Goal: Transaction & Acquisition: Book appointment/travel/reservation

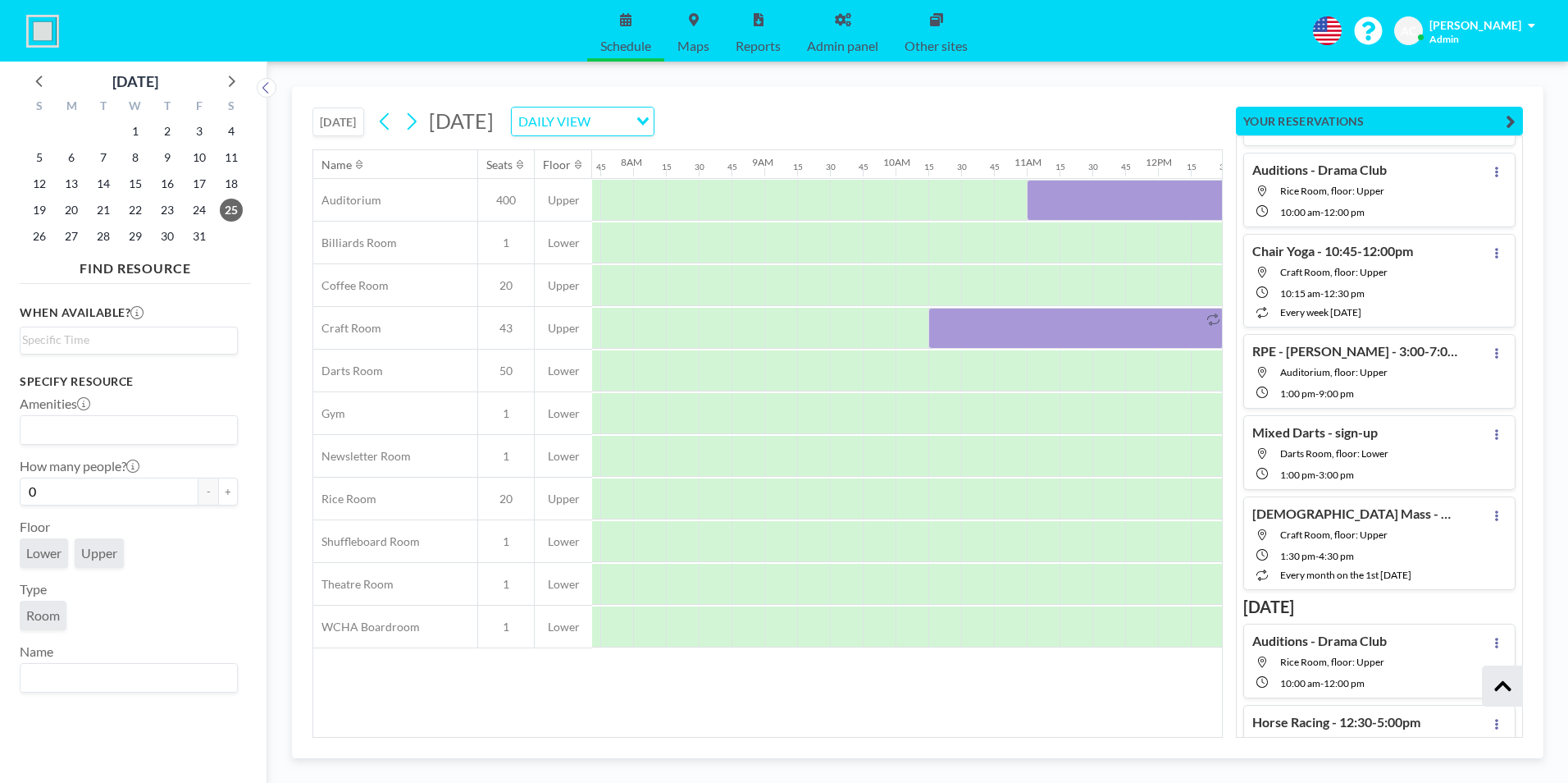
scroll to position [0, 1017]
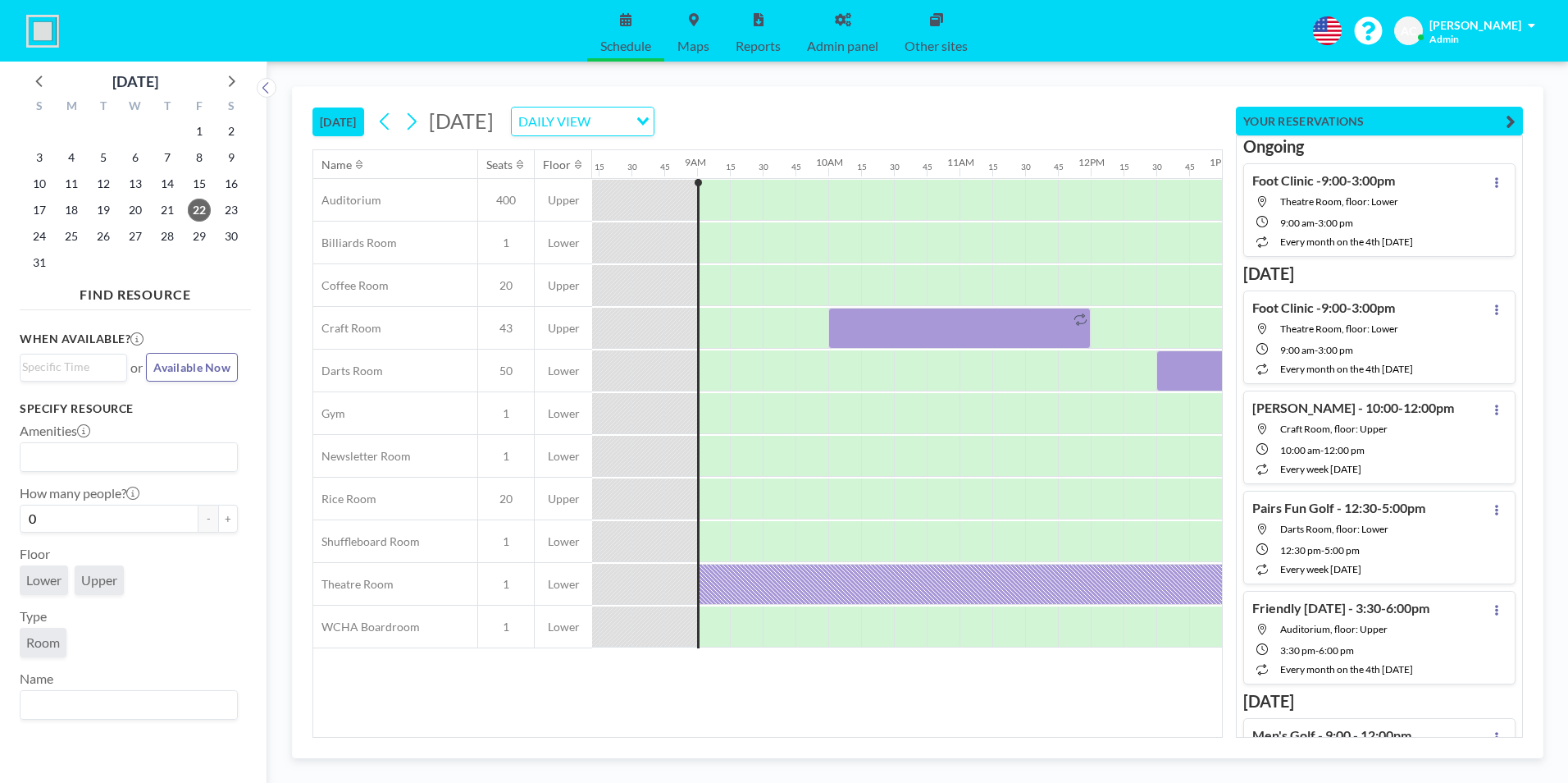
scroll to position [0, 1116]
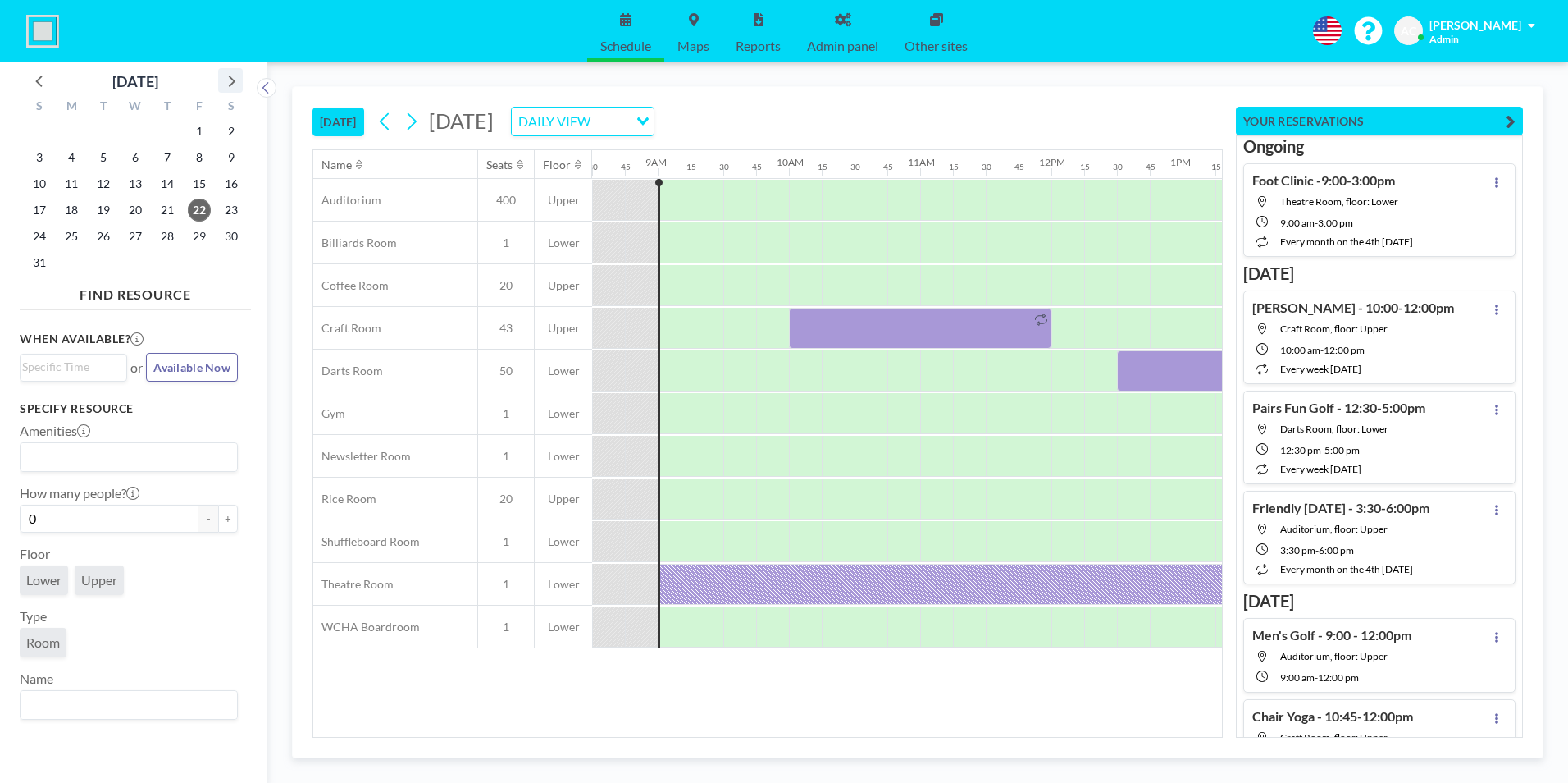
click at [233, 83] on icon at bounding box center [232, 81] width 7 height 11
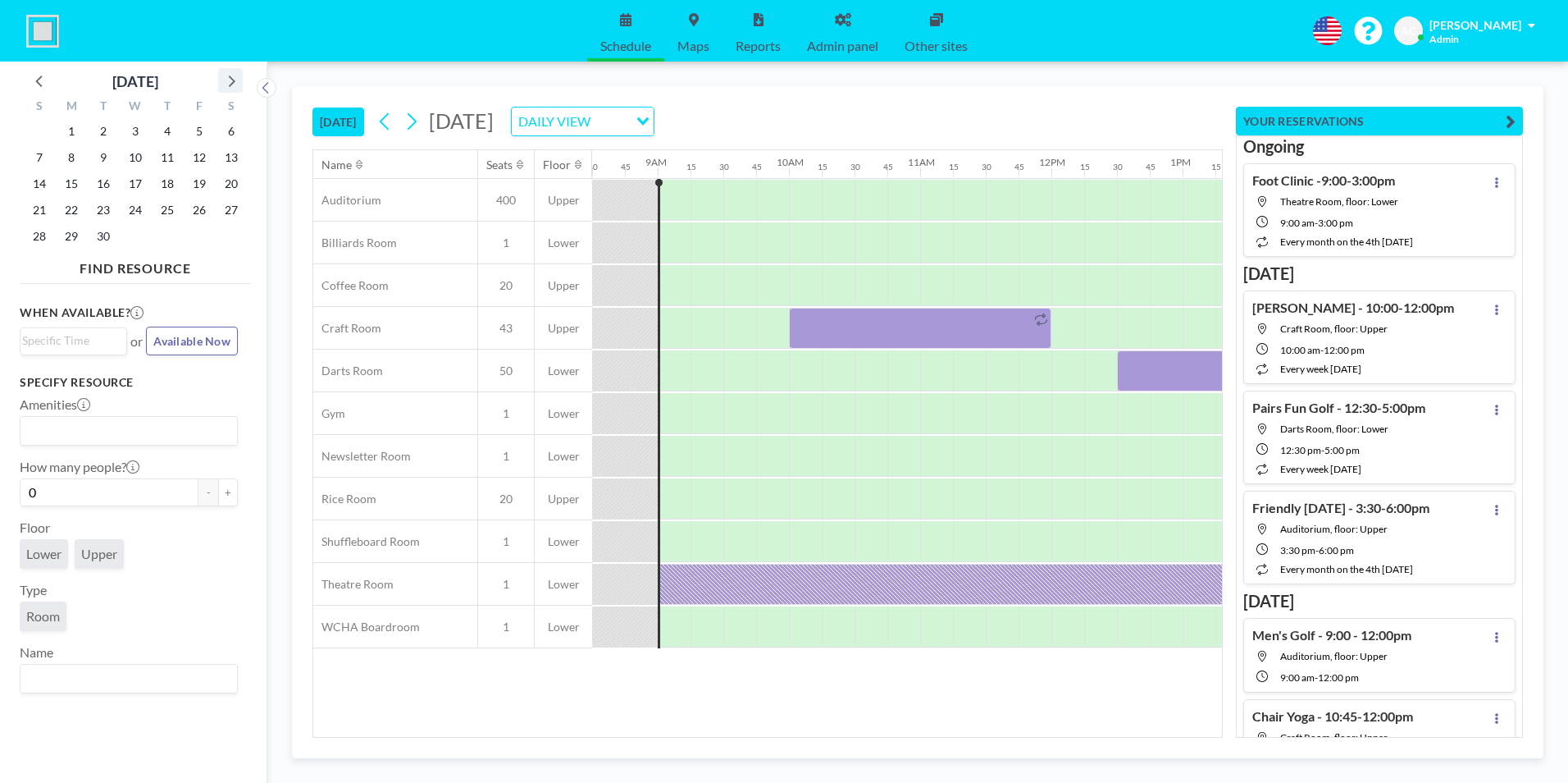
click at [233, 83] on icon at bounding box center [232, 81] width 7 height 11
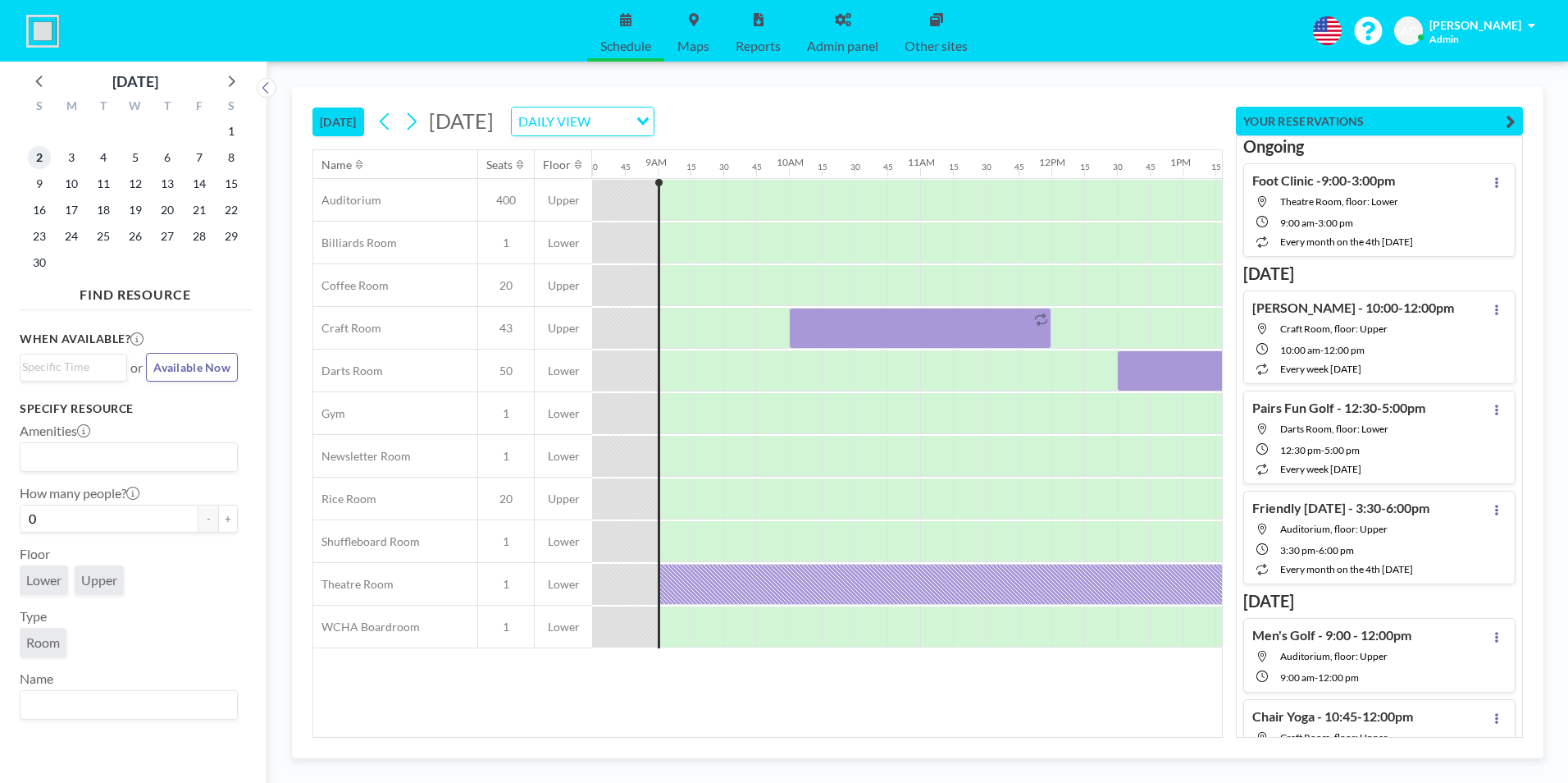
click at [42, 160] on span "2" at bounding box center [39, 157] width 23 height 23
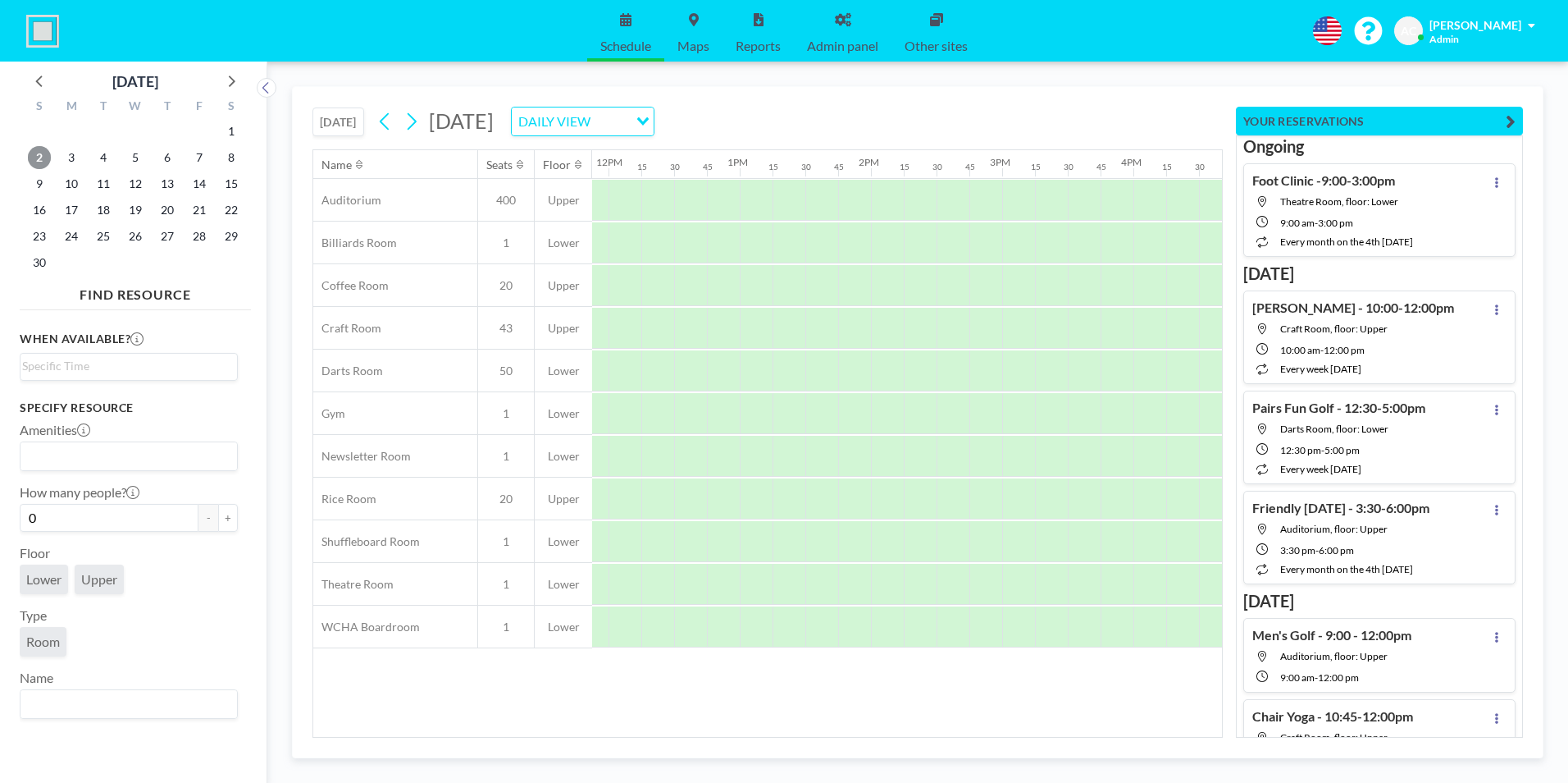
scroll to position [0, 1552]
click at [624, 330] on div at bounding box center [632, 328] width 33 height 41
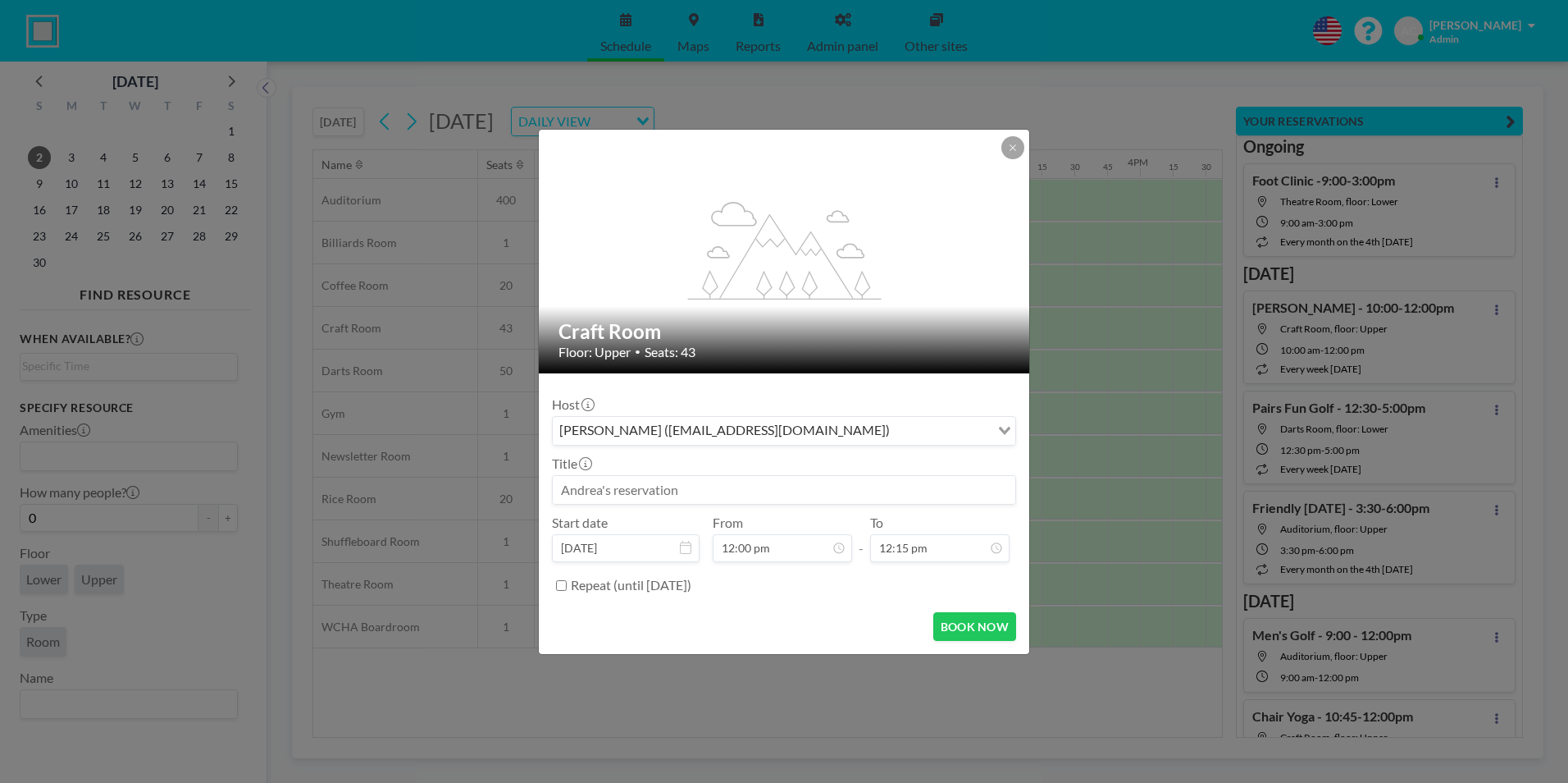
click at [648, 489] on input at bounding box center [784, 490] width 463 height 28
type input "RPE - [PERSON_NAME]"
click at [918, 547] on input "12:15 pm" at bounding box center [940, 548] width 140 height 28
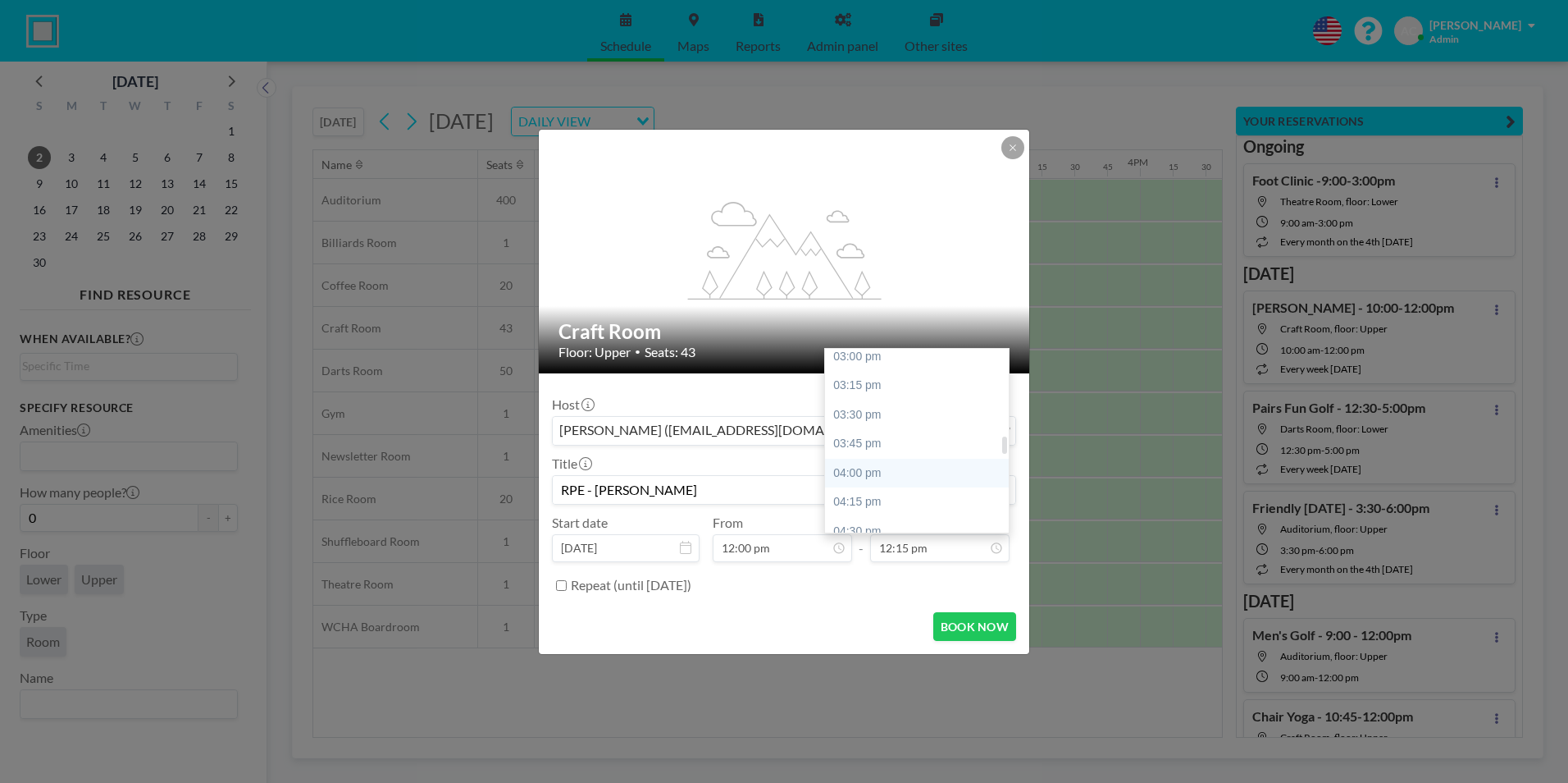
click at [933, 471] on div "04:00 pm" at bounding box center [921, 473] width 192 height 29
type input "04:00 pm"
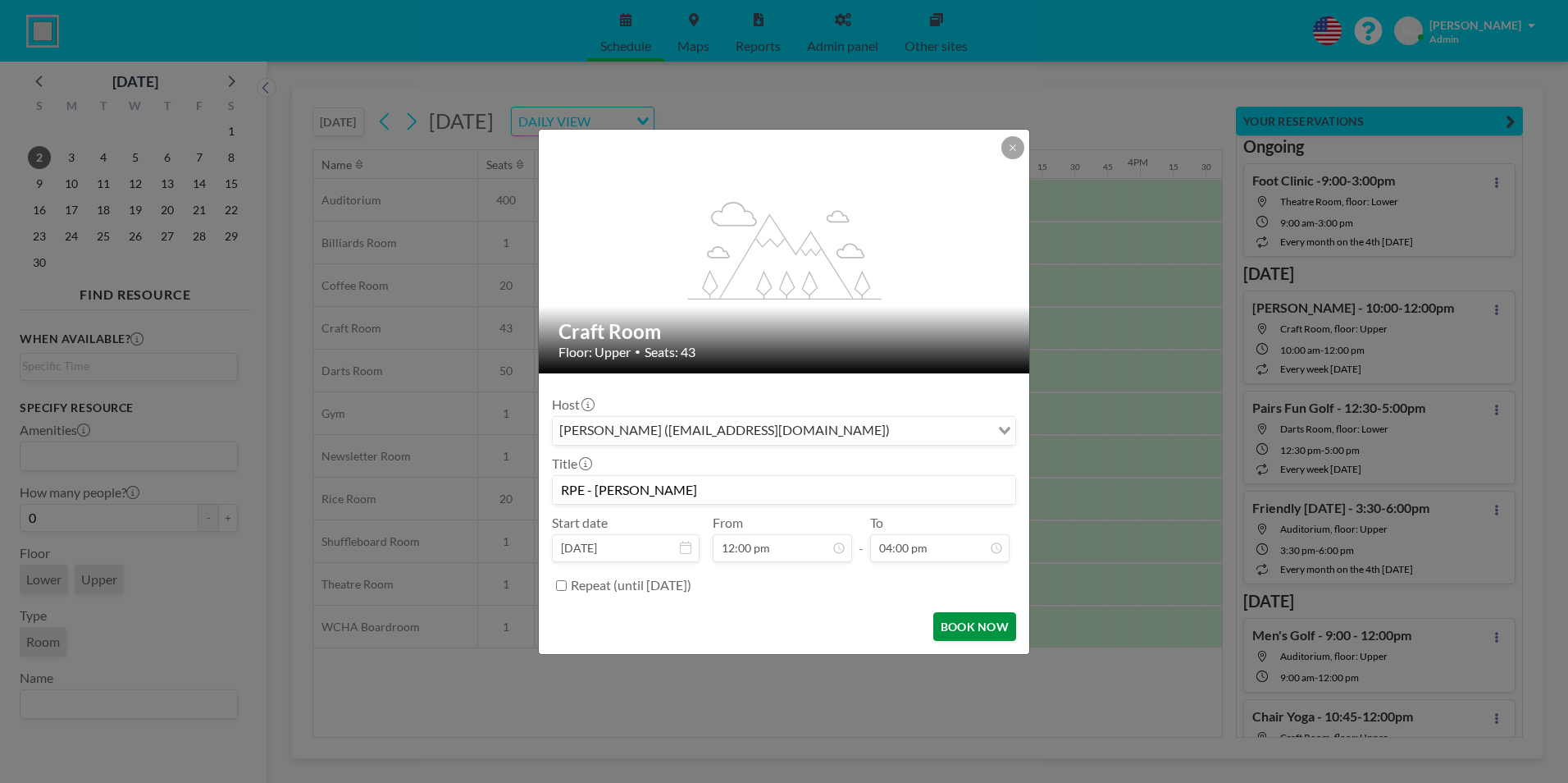
scroll to position [1051, 0]
click at [981, 625] on button "BOOK NOW" at bounding box center [975, 626] width 83 height 29
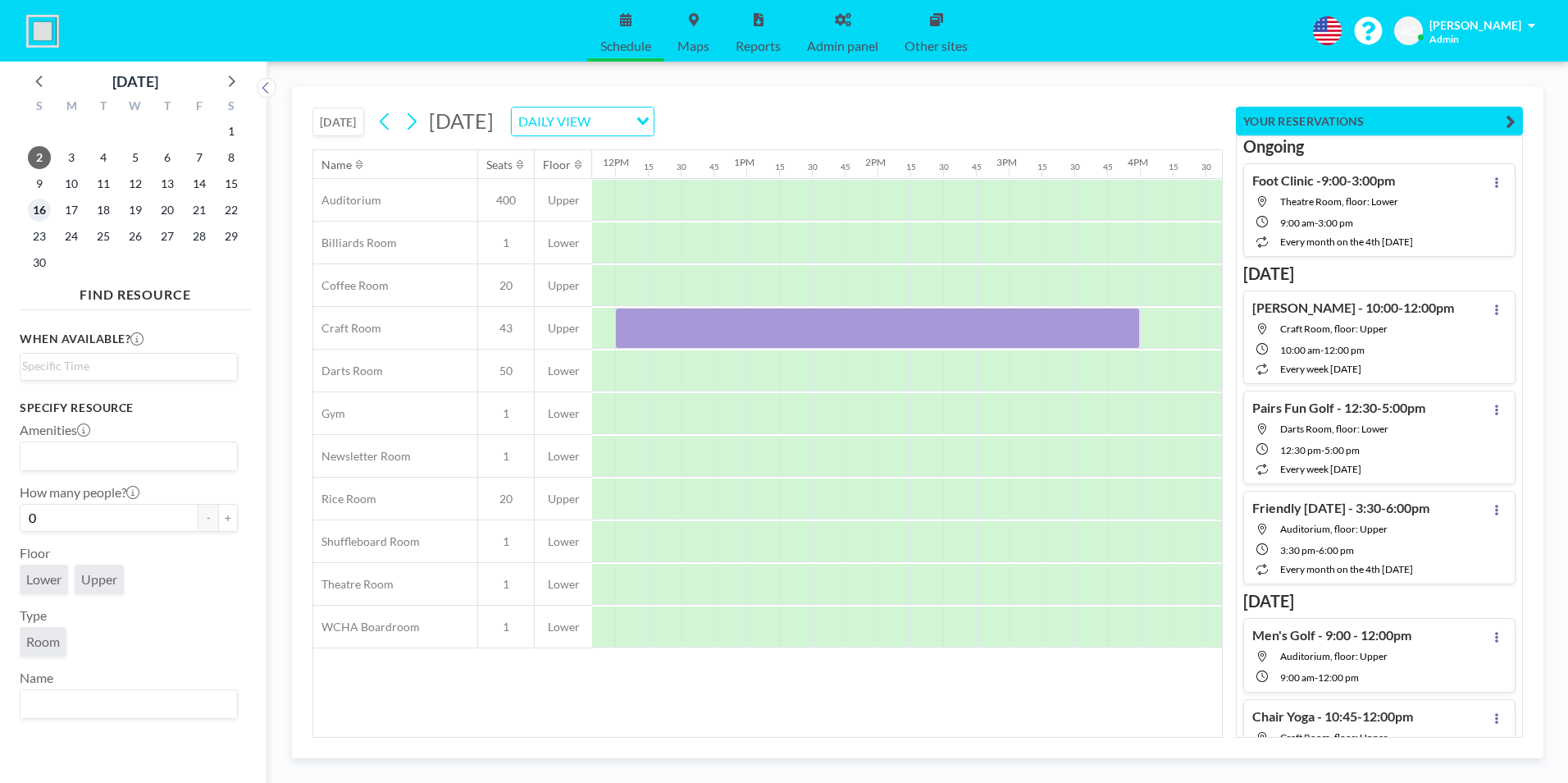
click at [41, 210] on span "16" at bounding box center [39, 210] width 23 height 23
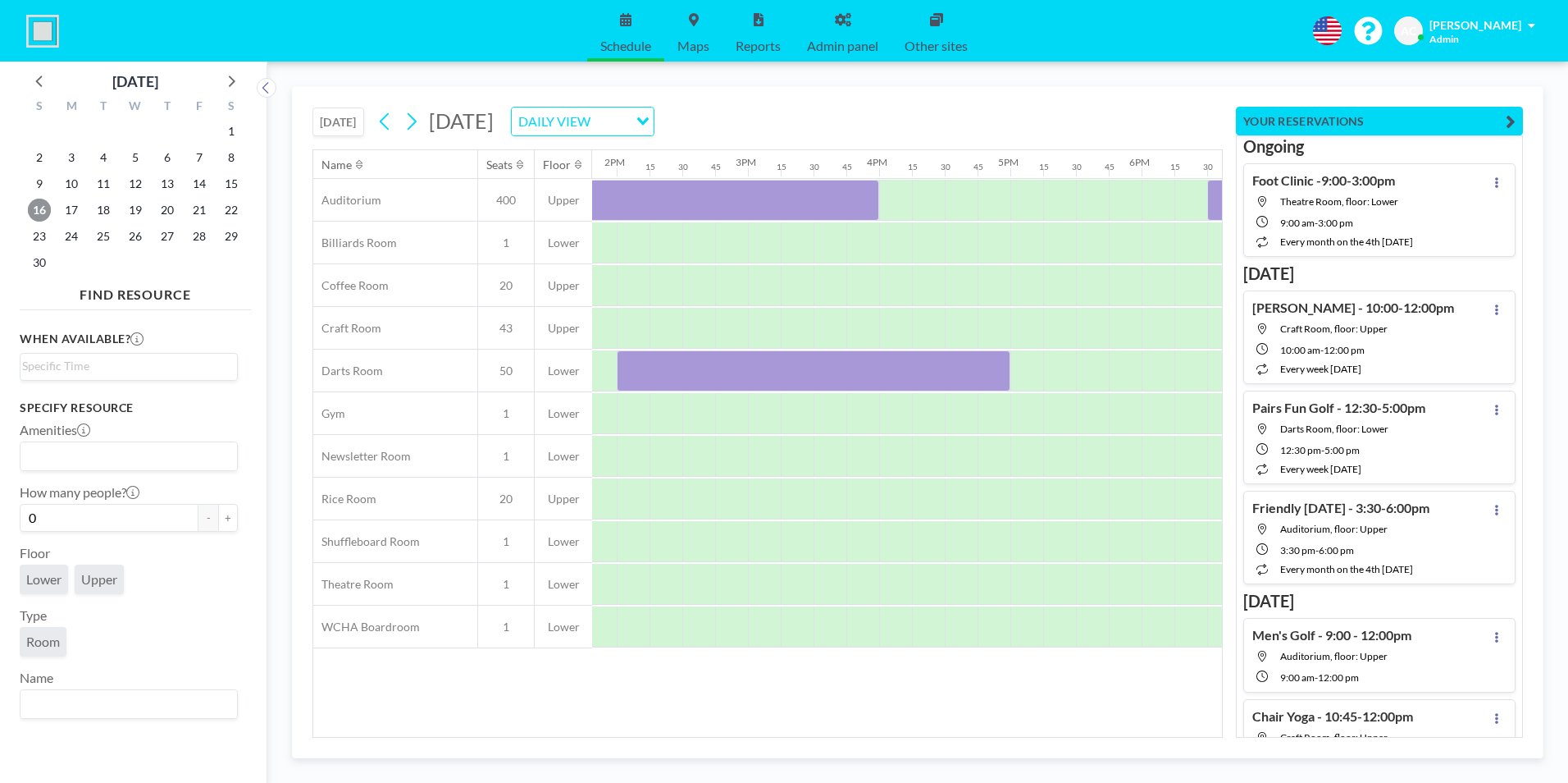
scroll to position [0, 1870]
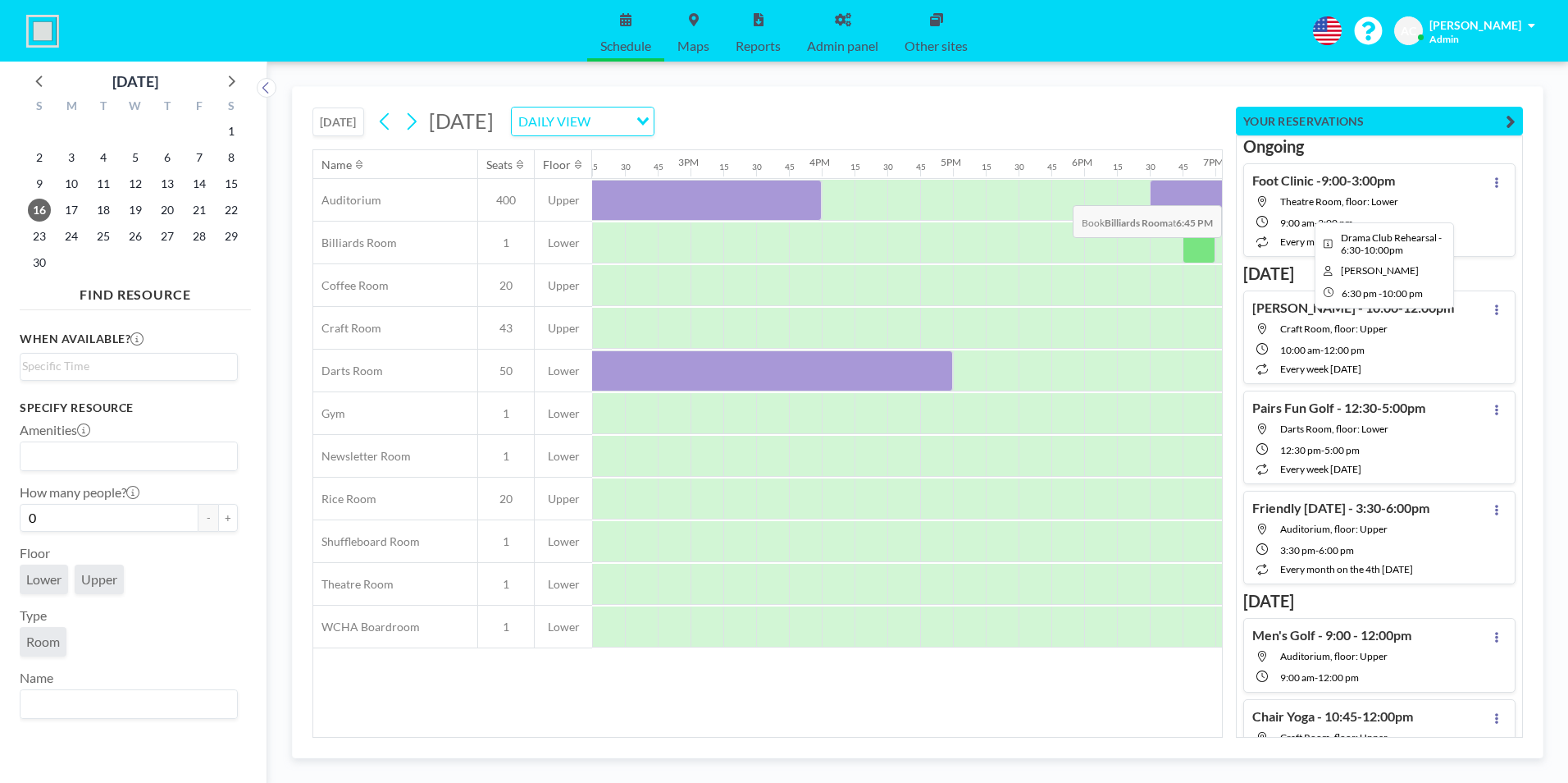
click at [1173, 192] on div at bounding box center [1380, 199] width 459 height 41
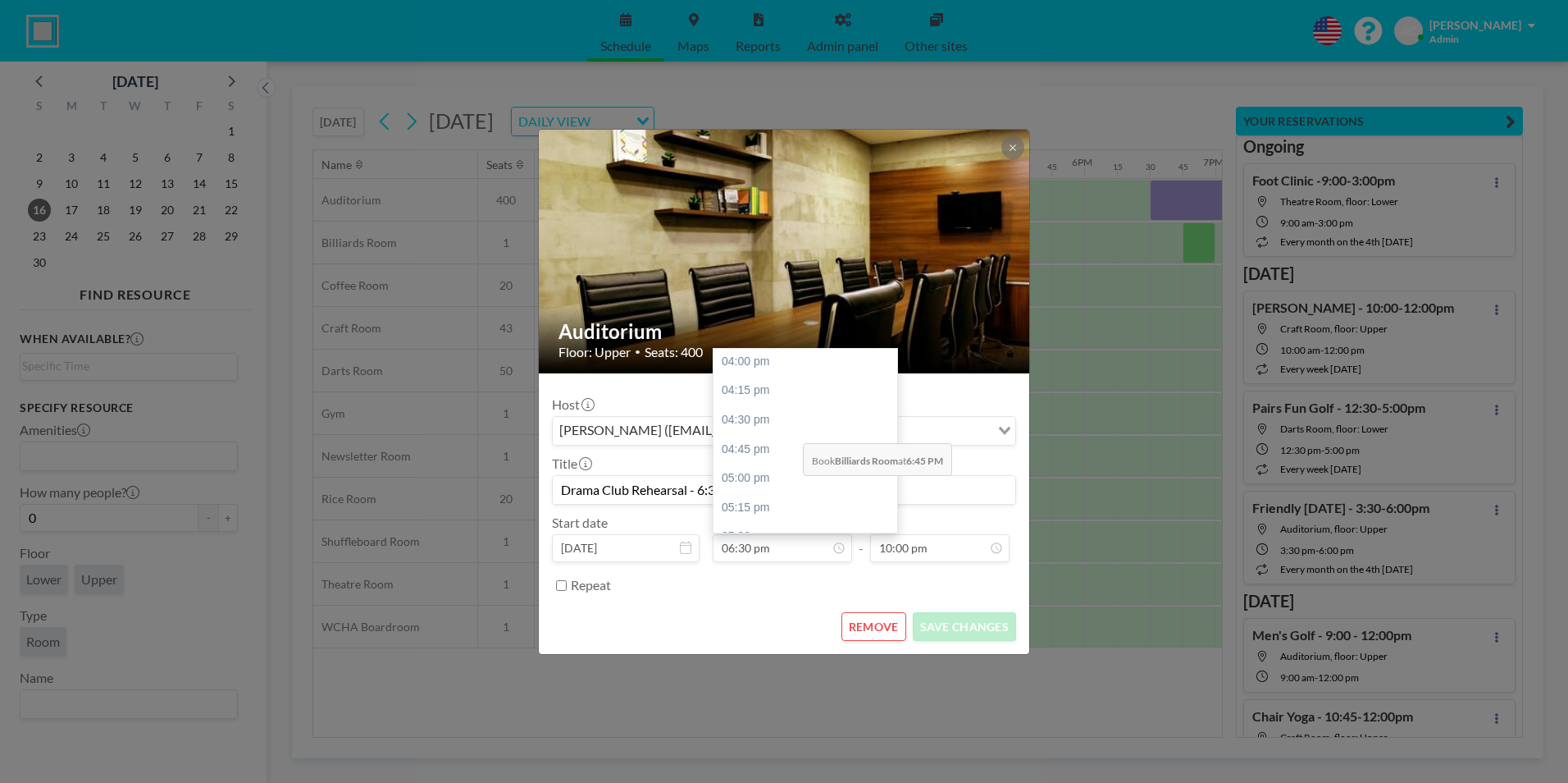
scroll to position [1015, 0]
click at [784, 400] on div "04:00 pm" at bounding box center [809, 400] width 192 height 29
type input "04:00 pm"
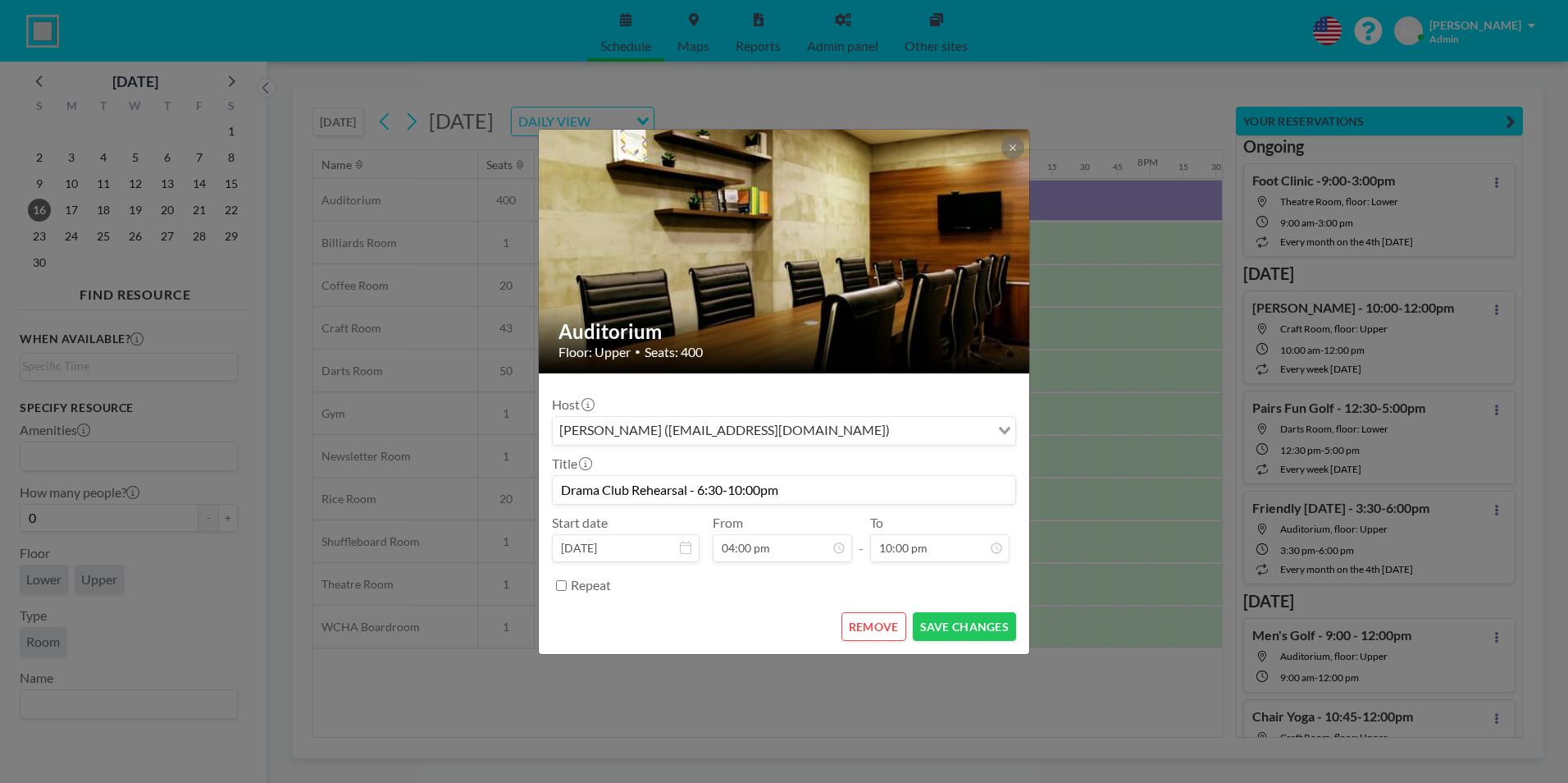
scroll to position [0, 0]
click at [714, 490] on input "Drama Club Rehearsal - 6:30-10:00pm" at bounding box center [784, 490] width 463 height 28
drag, startPoint x: 714, startPoint y: 487, endPoint x: 700, endPoint y: 489, distance: 14.1
click at [700, 489] on input "Drama Club Rehearsal - 6:30-10:00pm" at bounding box center [784, 490] width 463 height 28
type input "Drama Club Rehearsal - 4:0-10:00pm"
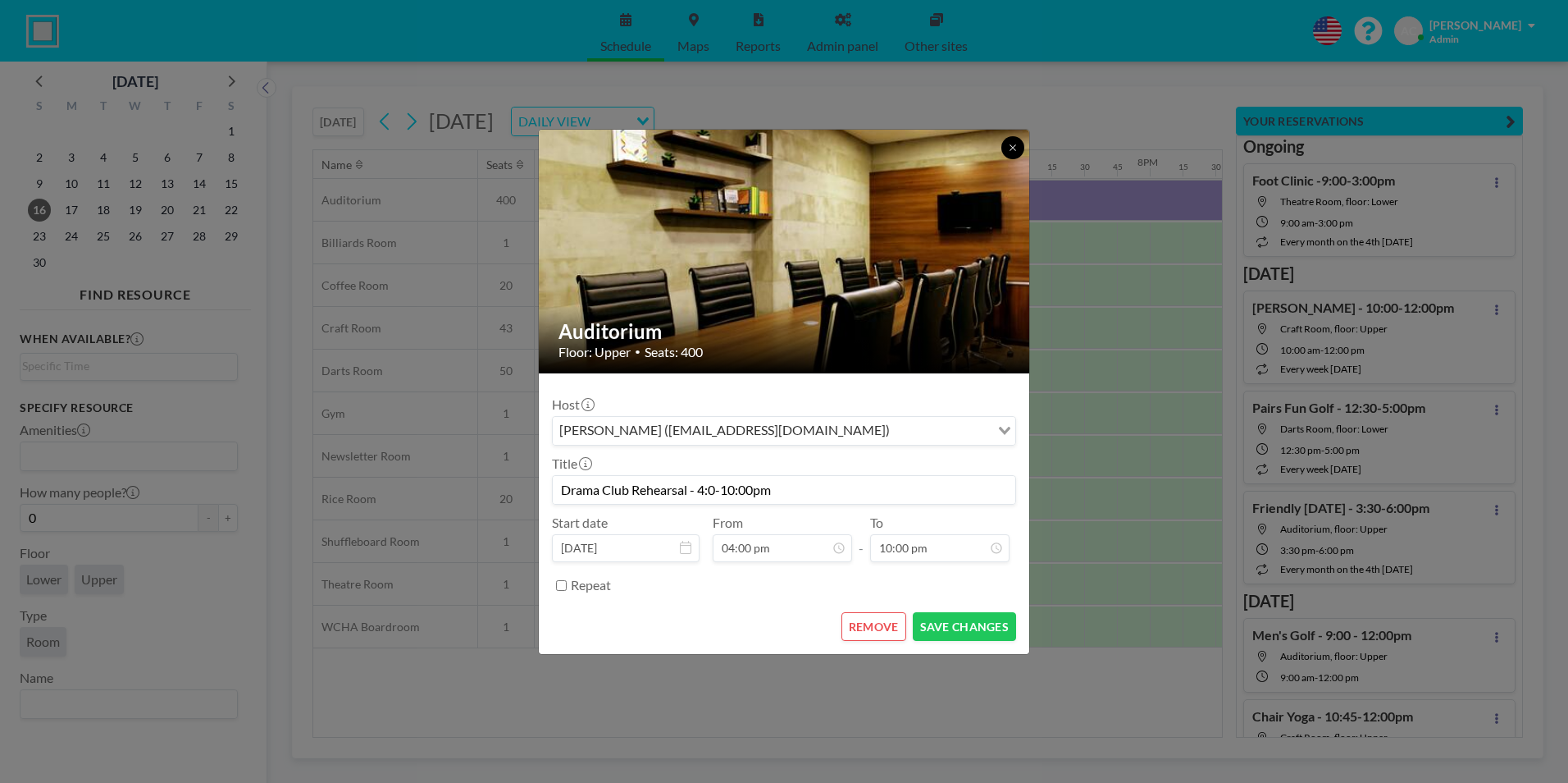
click at [1011, 147] on icon at bounding box center [1012, 147] width 10 height 10
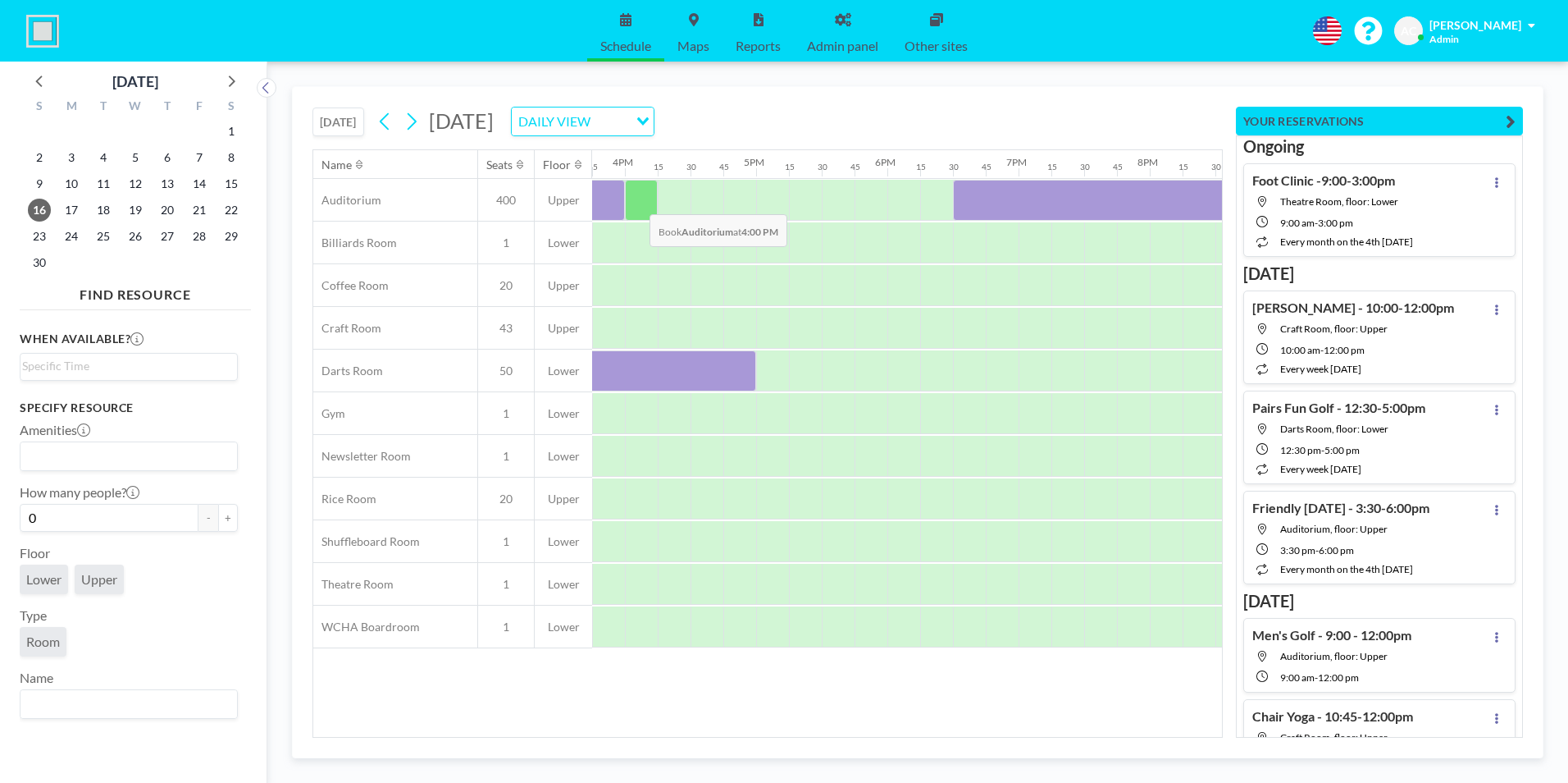
click at [636, 202] on div at bounding box center [641, 199] width 33 height 41
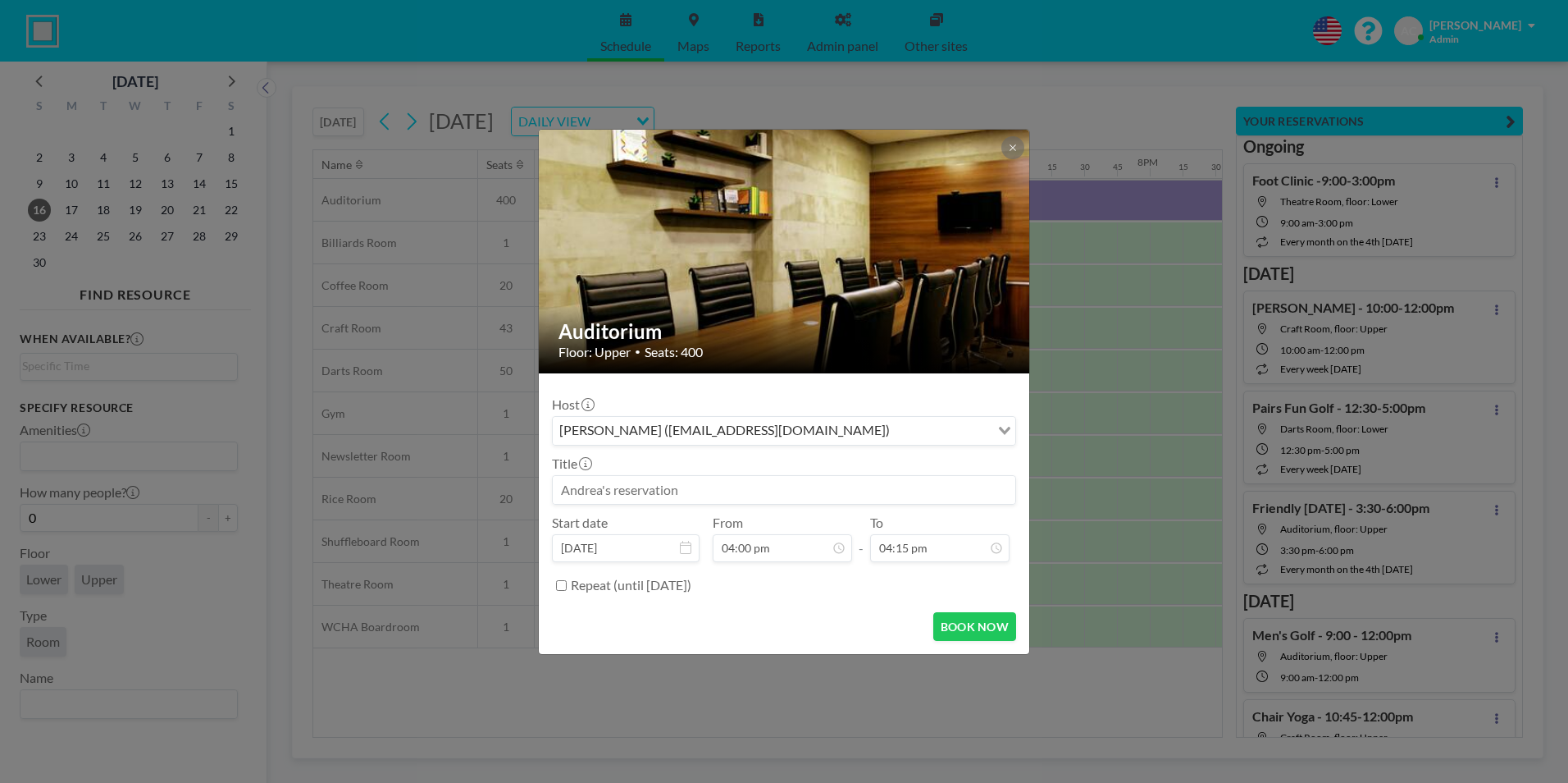
click at [676, 495] on input at bounding box center [784, 490] width 463 height 28
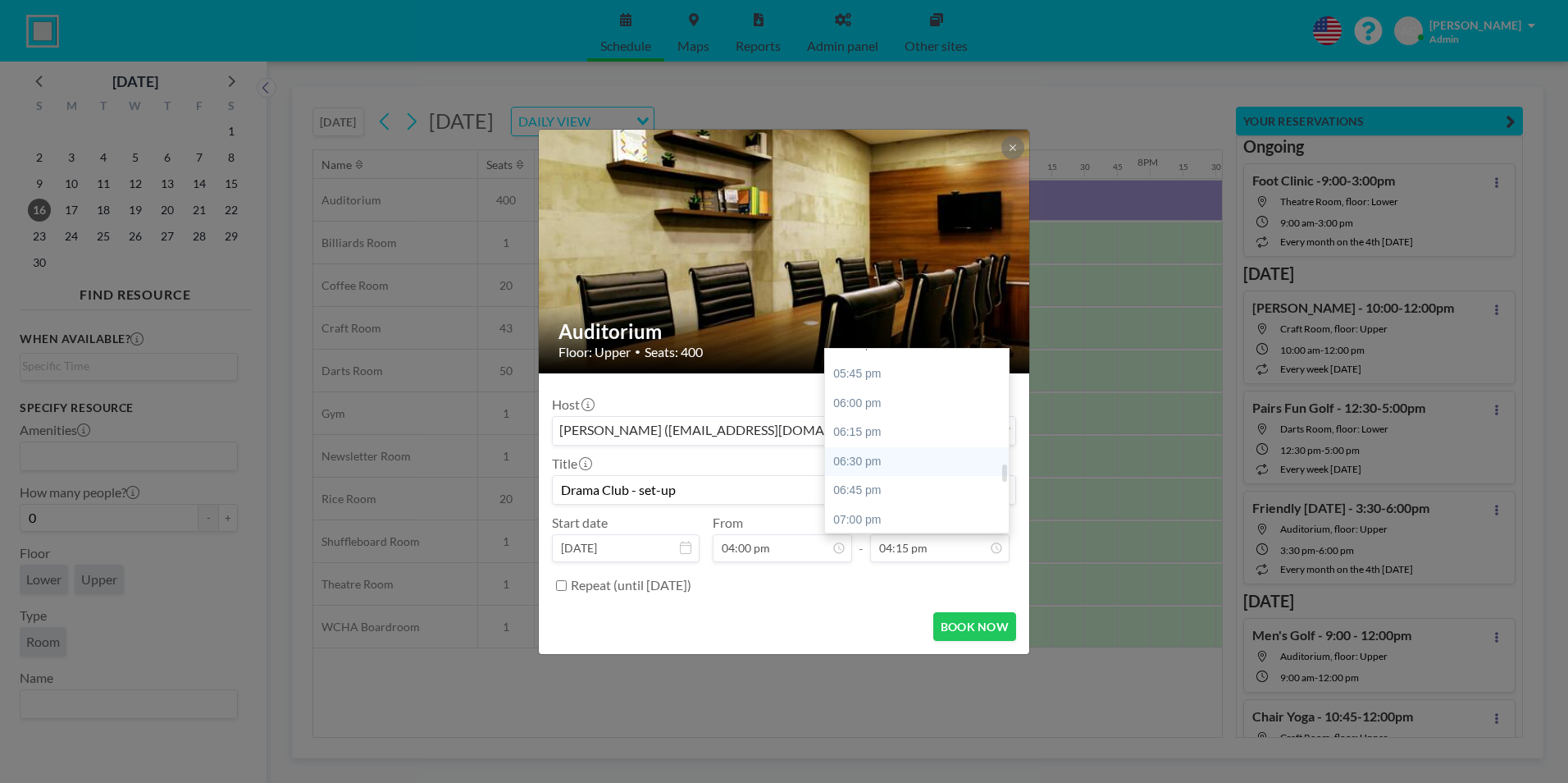
type input "Drama Club - set-up"
click at [886, 460] on div "06:30 pm" at bounding box center [921, 462] width 192 height 29
type input "06:30 pm"
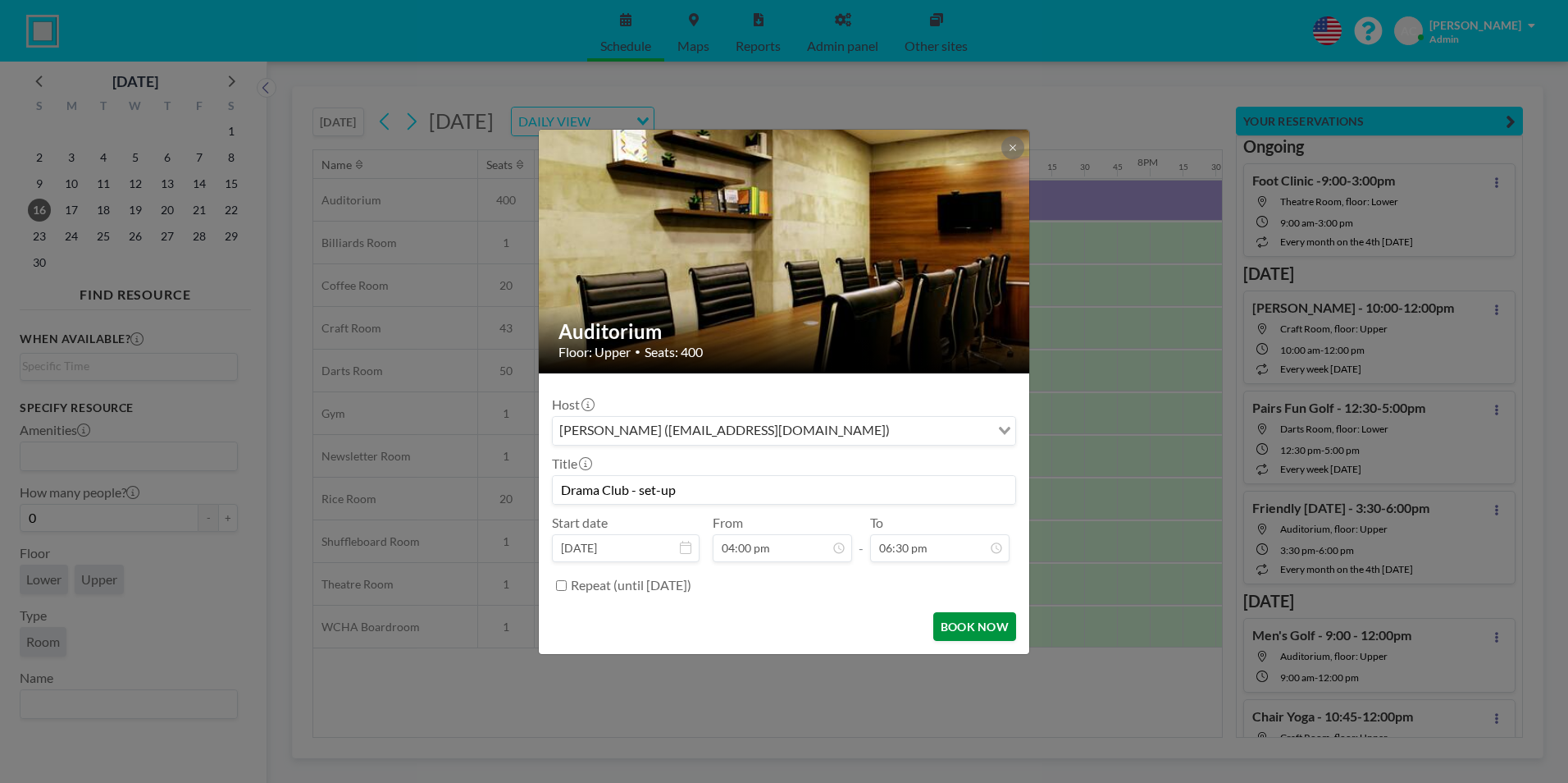
scroll to position [1343, 0]
click at [976, 625] on button "BOOK NOW" at bounding box center [975, 626] width 83 height 29
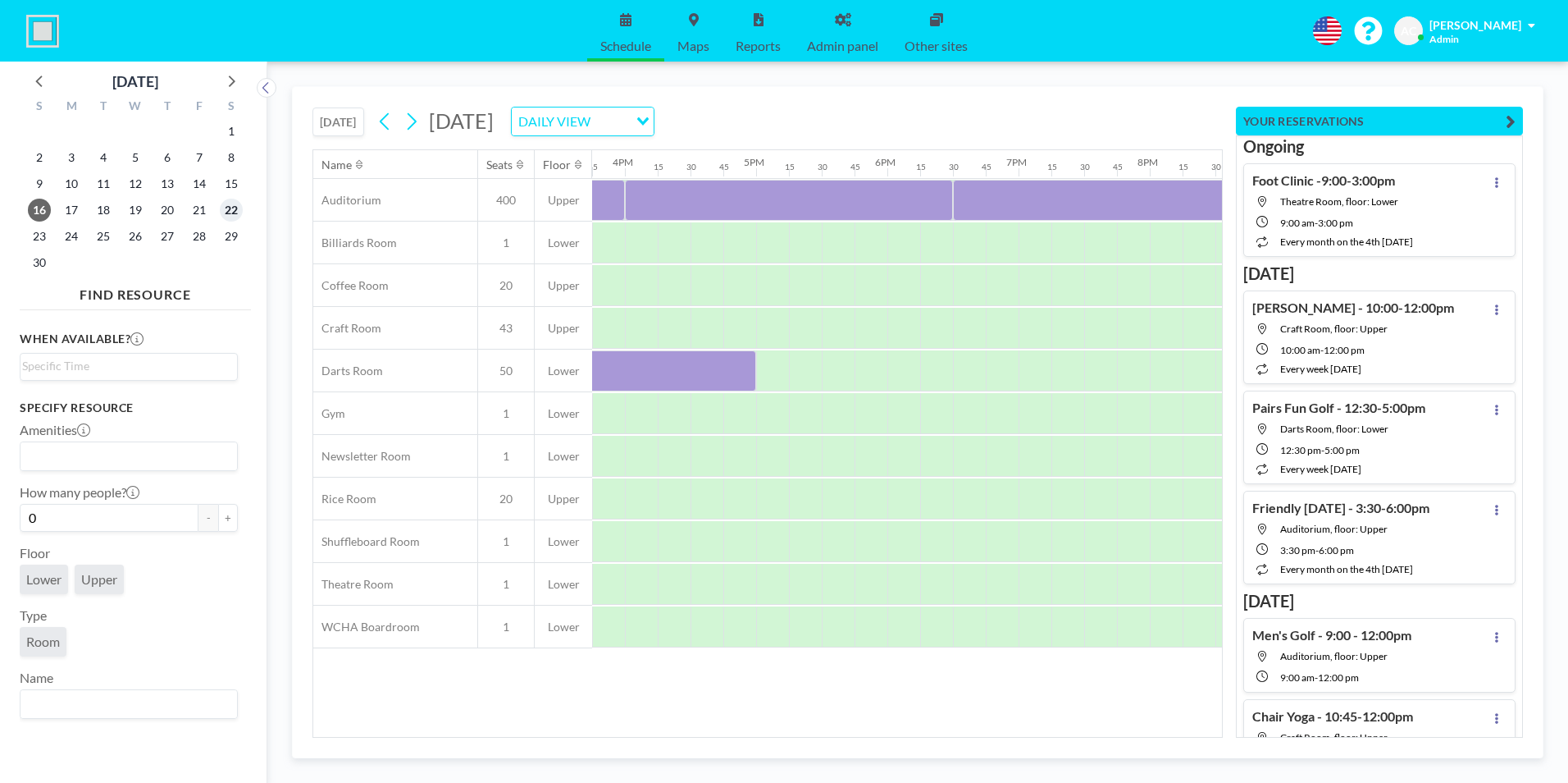
click at [225, 210] on span "22" at bounding box center [231, 210] width 23 height 23
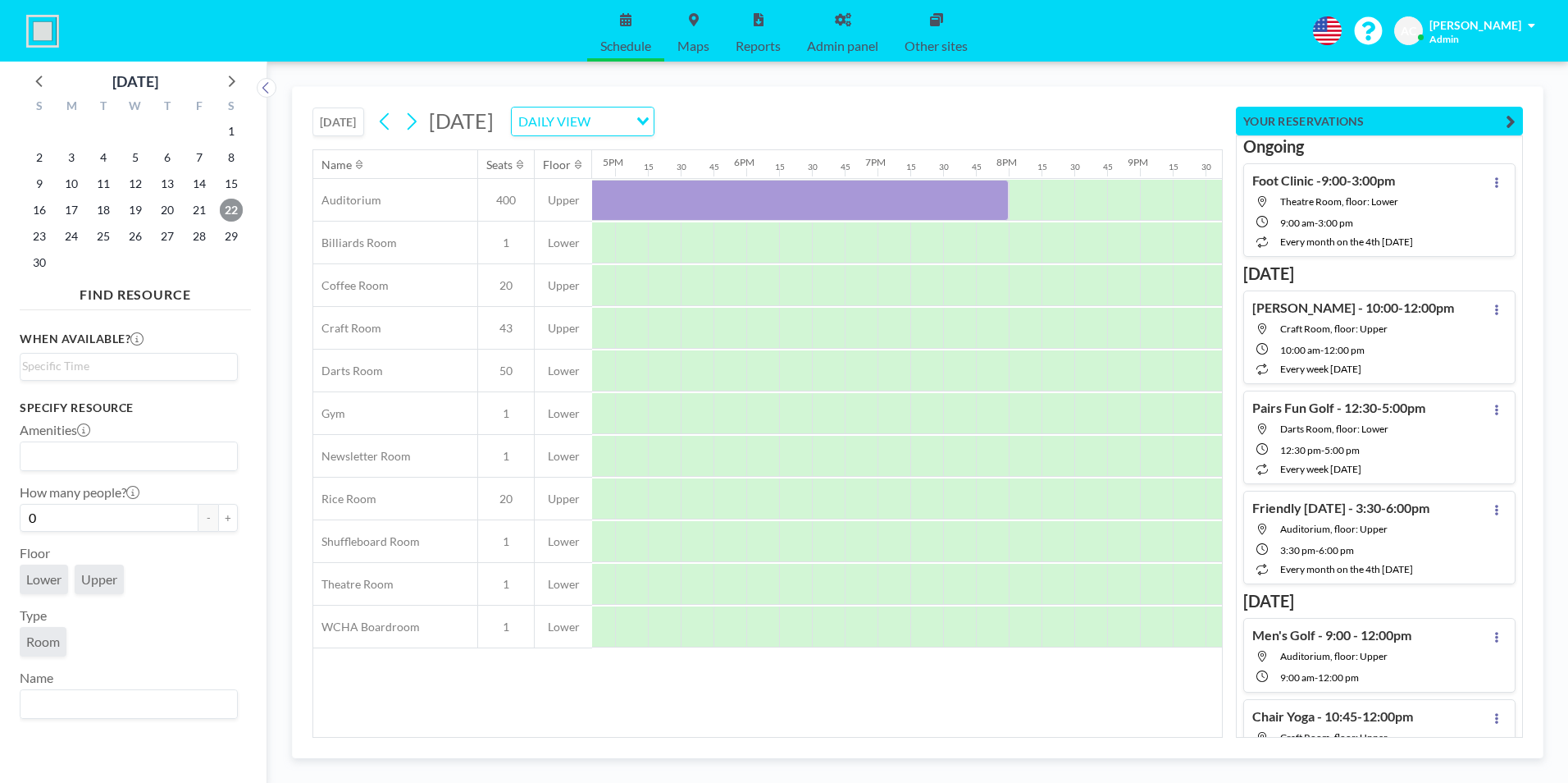
scroll to position [0, 2220]
click at [1008, 191] on div at bounding box center [1013, 199] width 33 height 41
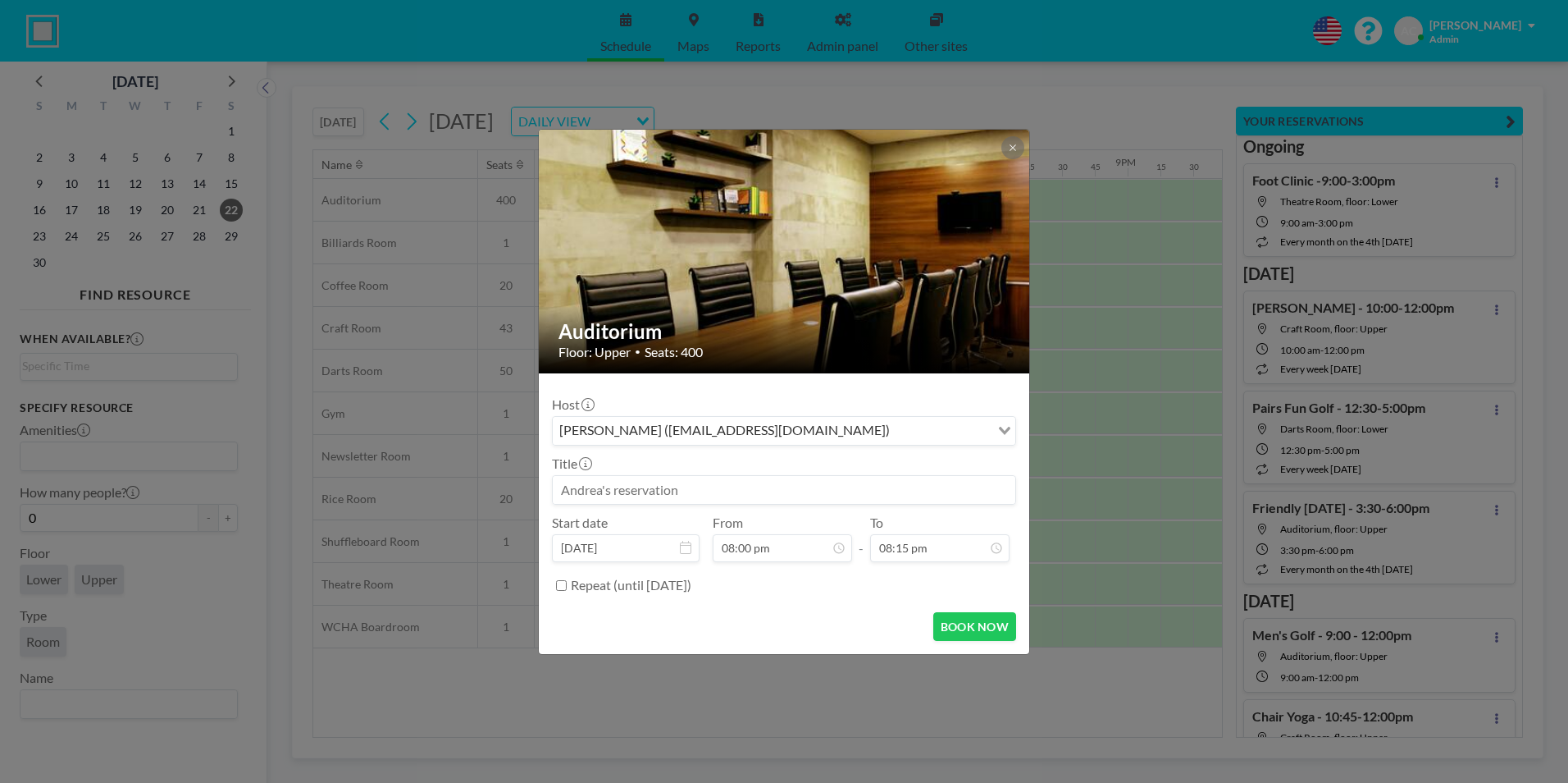
click at [658, 488] on input at bounding box center [784, 490] width 463 height 28
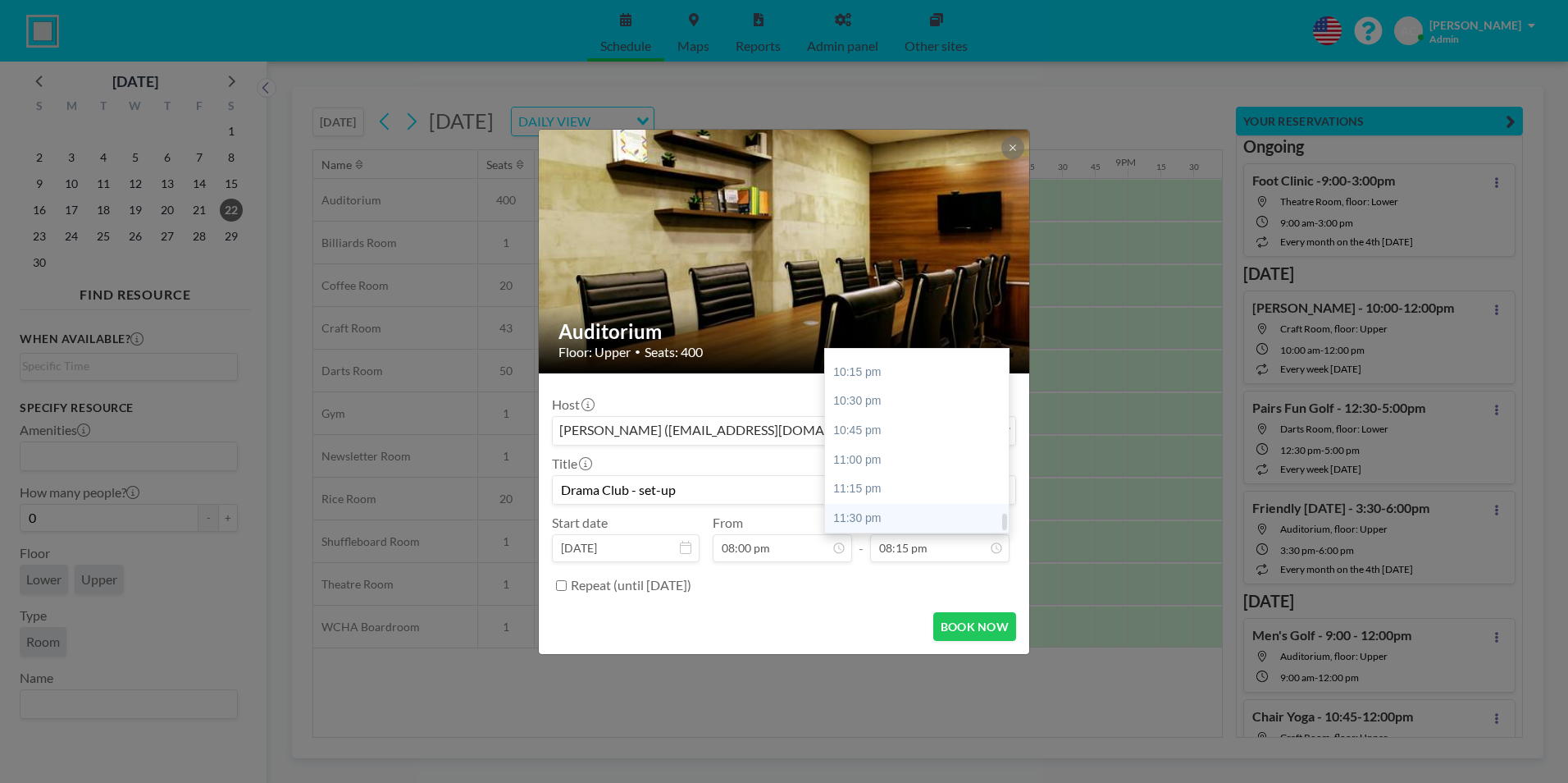
type input "Drama Club - set-up"
click at [908, 523] on div "11:30 pm" at bounding box center [921, 519] width 192 height 29
type input "11:30 pm"
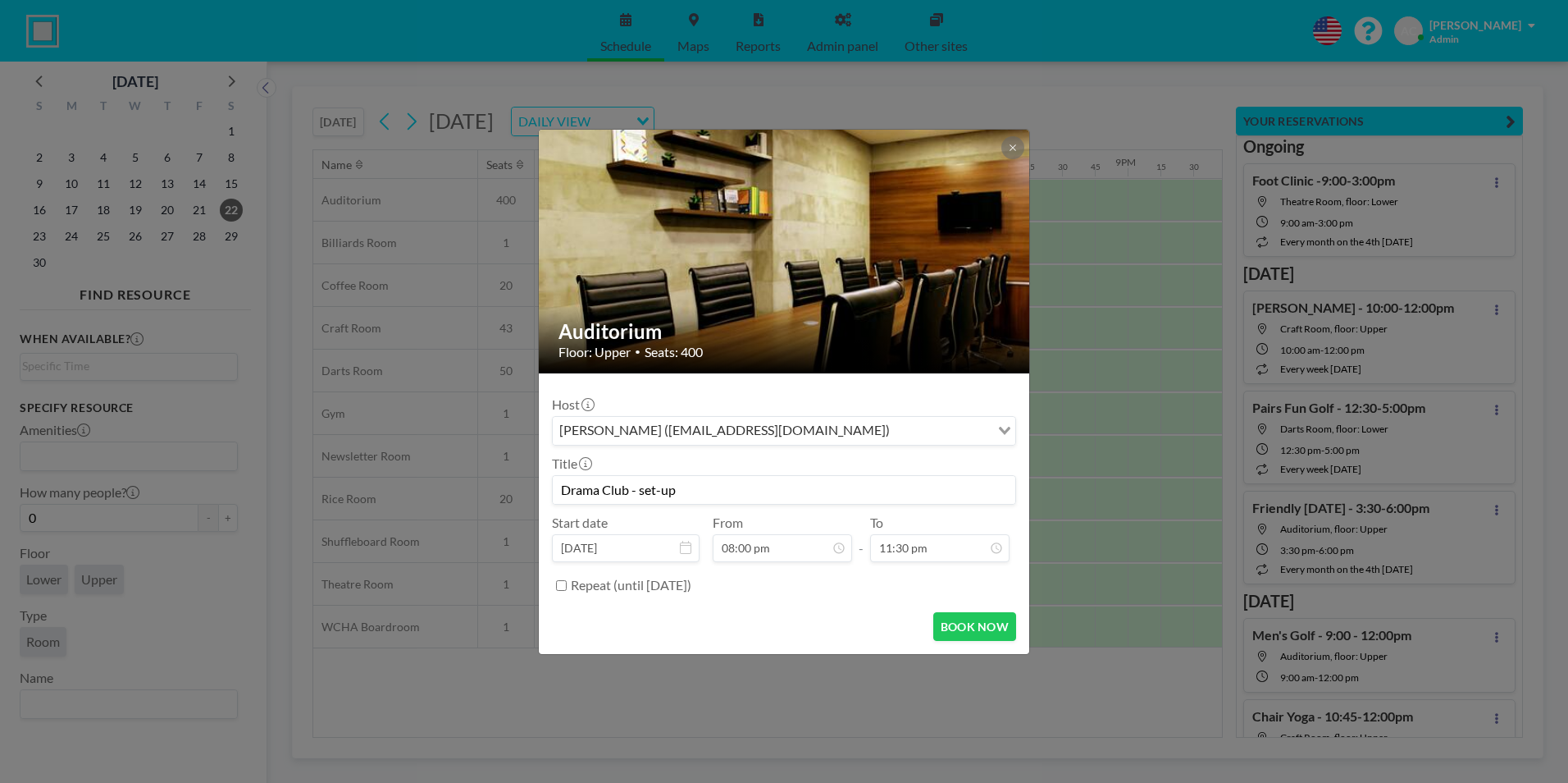
scroll to position [1773, 0]
click at [969, 625] on button "BOOK NOW" at bounding box center [975, 626] width 83 height 29
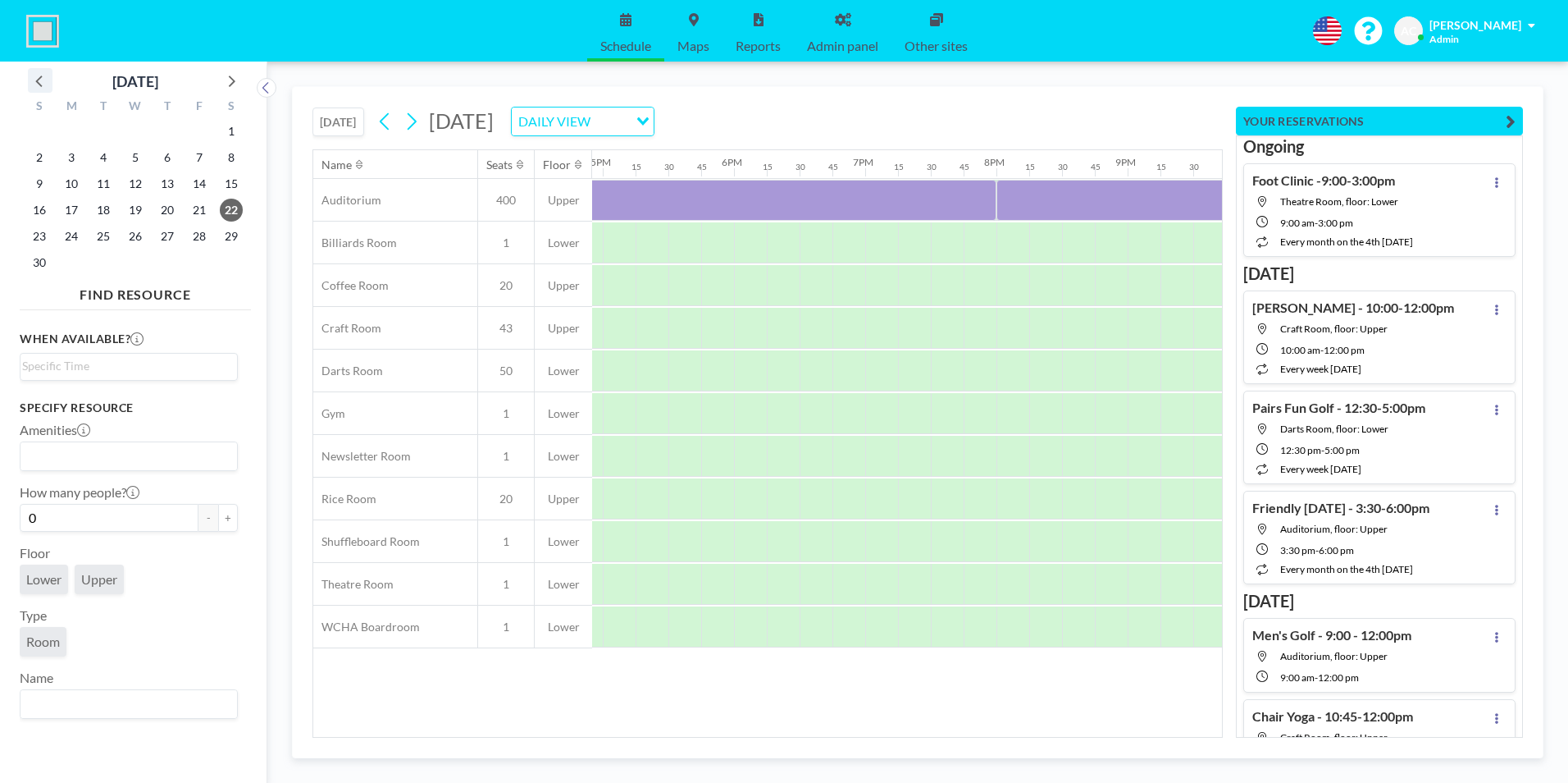
click at [36, 76] on icon at bounding box center [40, 80] width 22 height 22
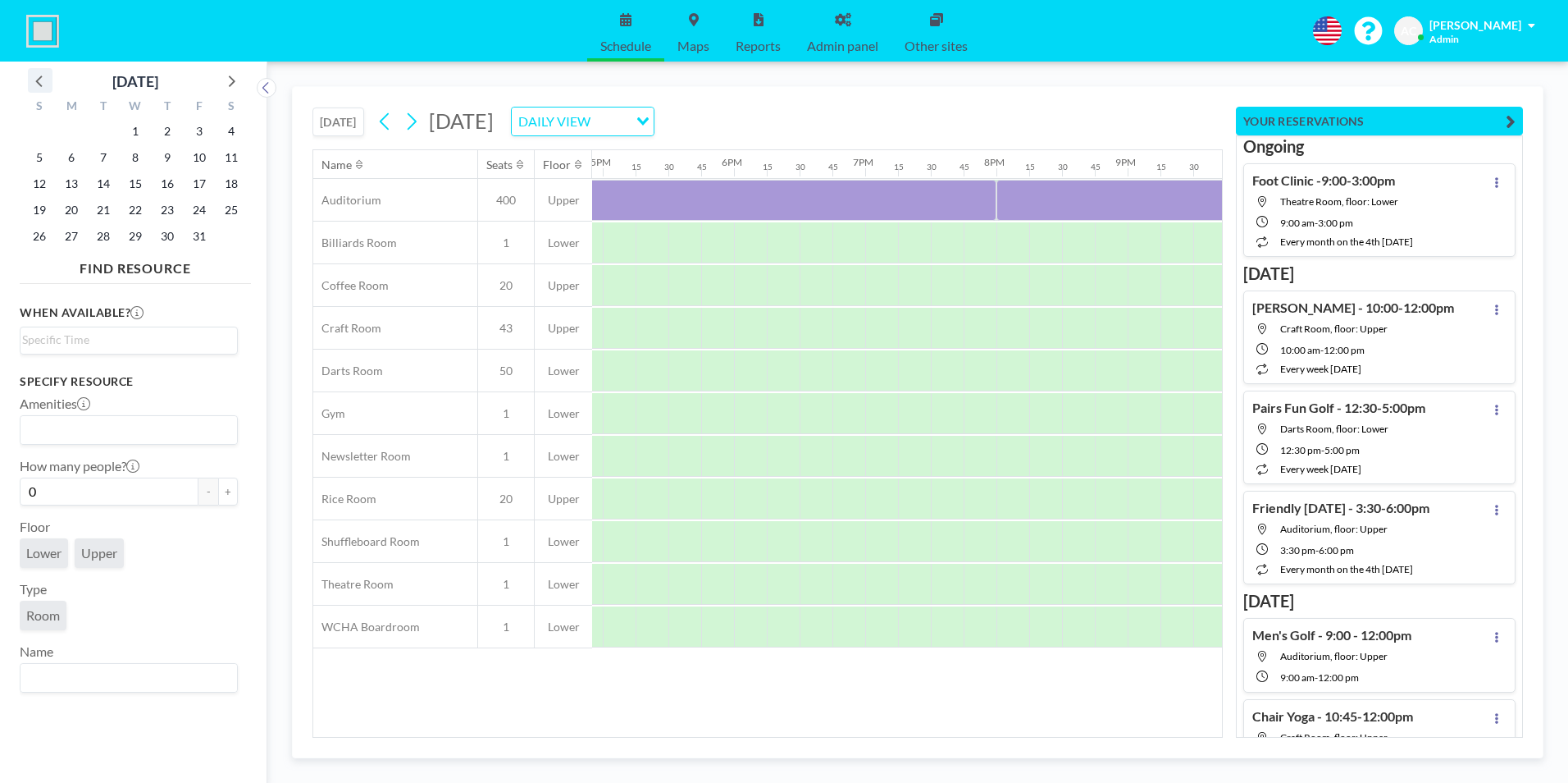
click at [36, 76] on icon at bounding box center [40, 80] width 22 height 22
click at [109, 206] on span "23" at bounding box center [103, 210] width 23 height 23
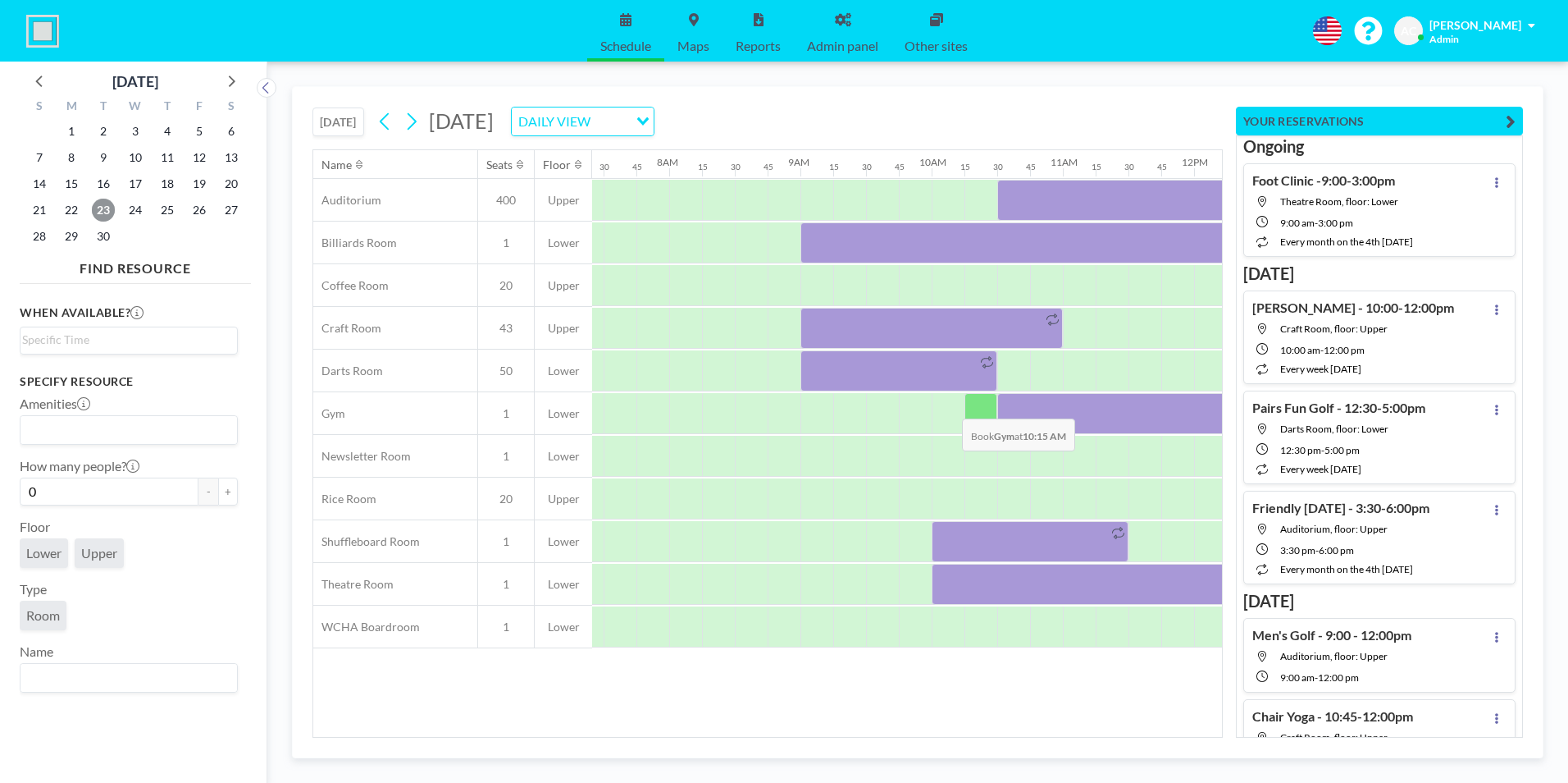
scroll to position [0, 1017]
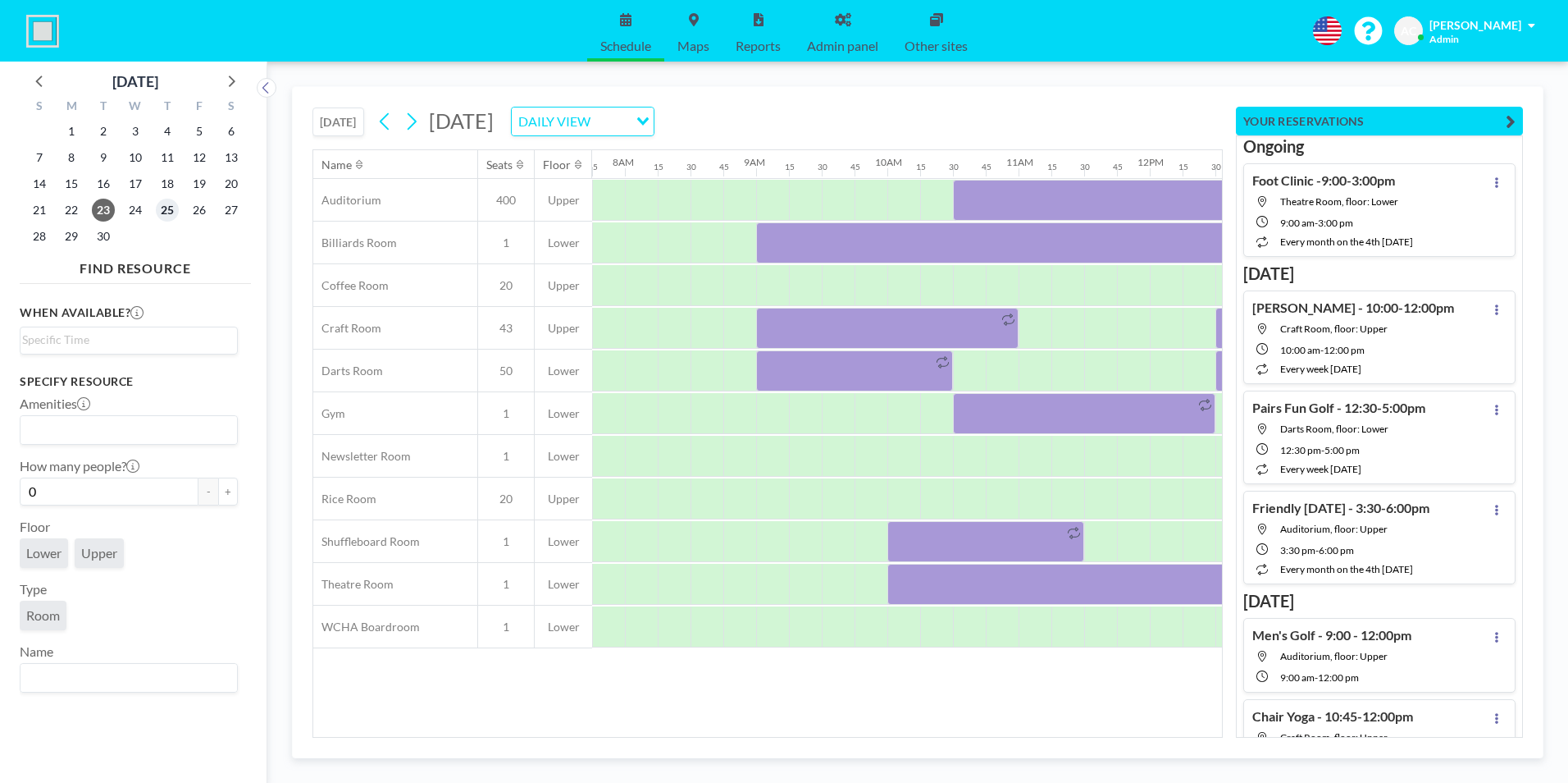
click at [169, 209] on span "25" at bounding box center [167, 210] width 23 height 23
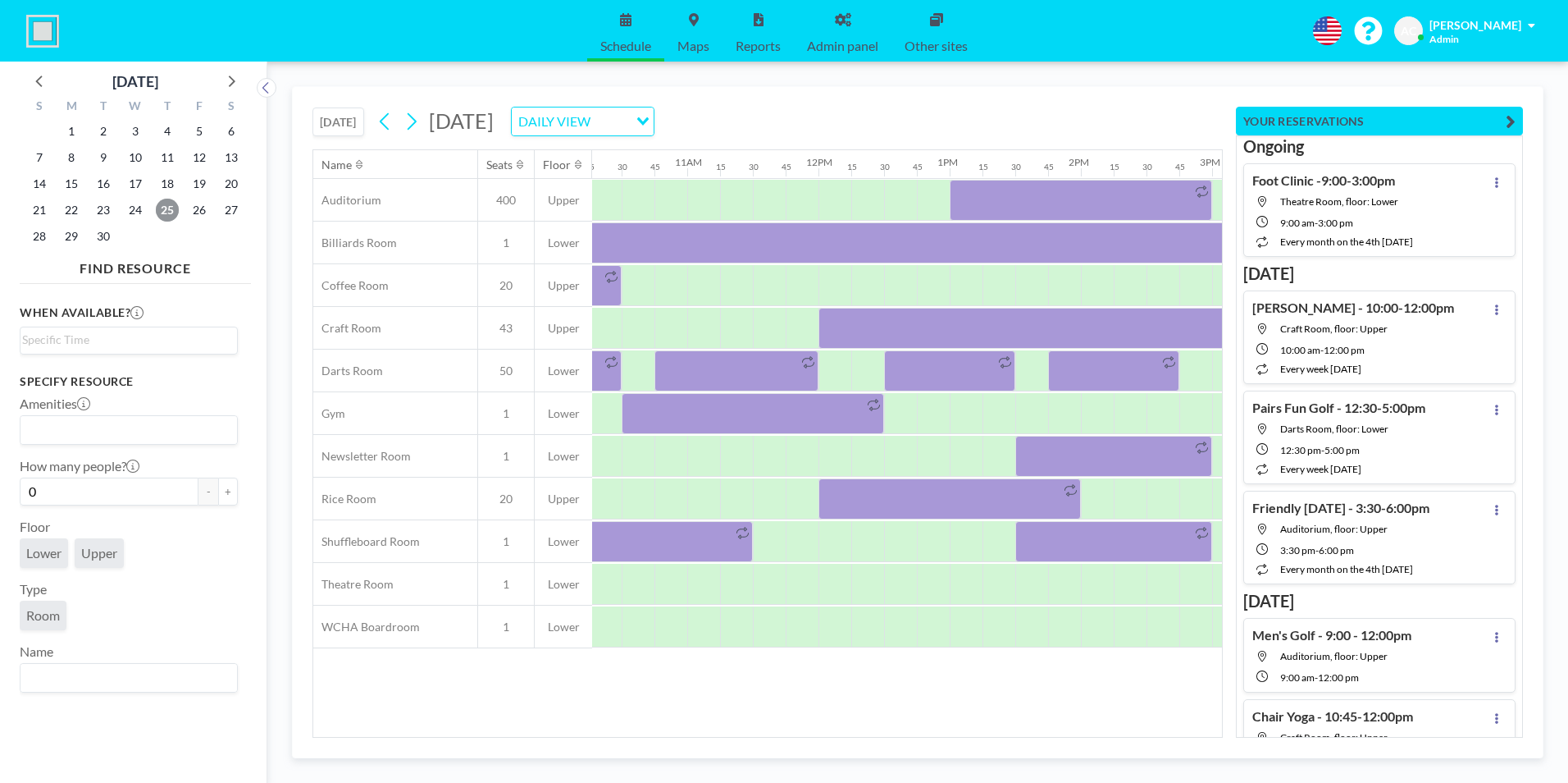
scroll to position [0, 1342]
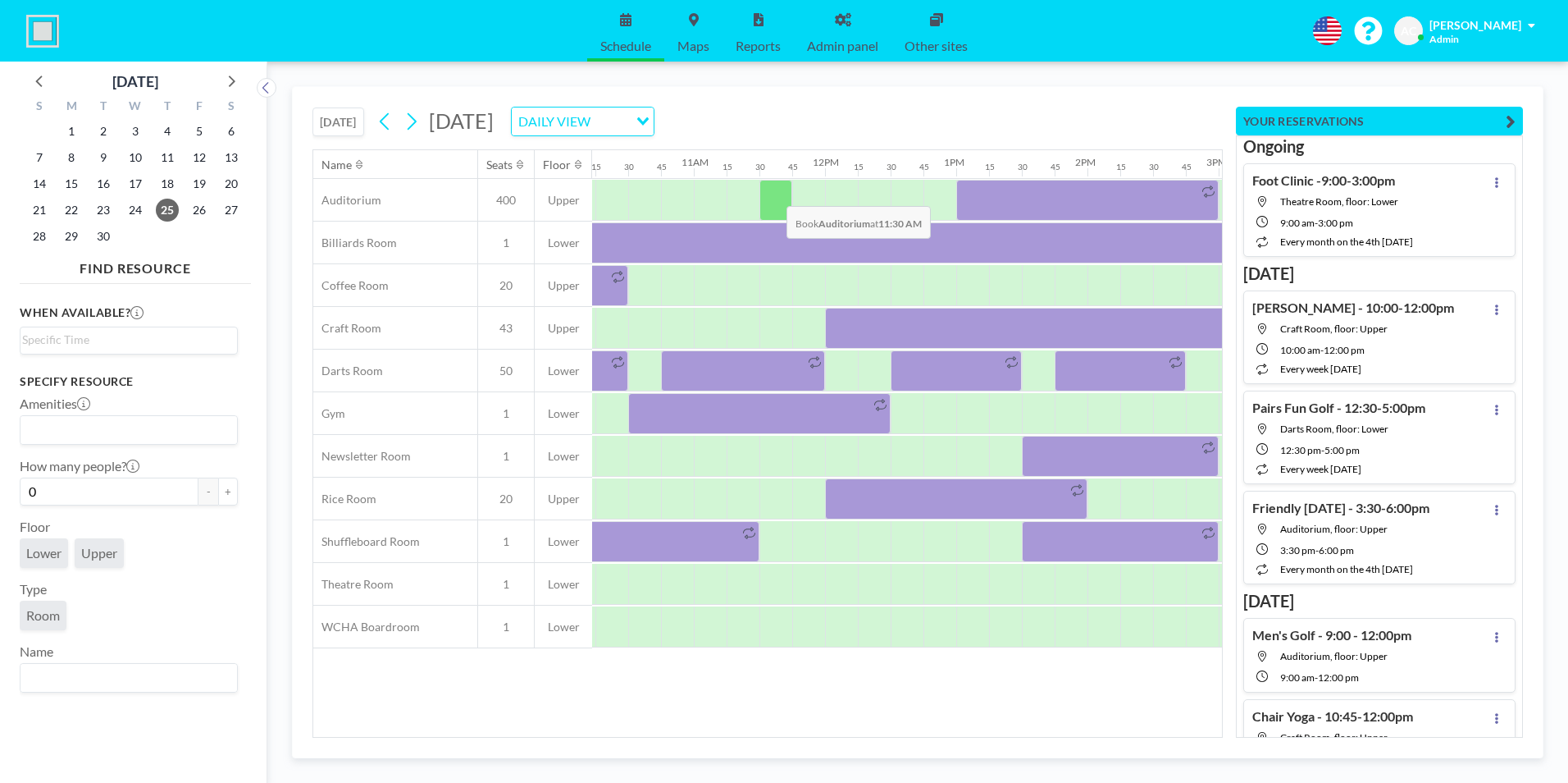
drag, startPoint x: 759, startPoint y: 196, endPoint x: 773, endPoint y: 192, distance: 14.6
click at [773, 192] on div at bounding box center [776, 199] width 33 height 41
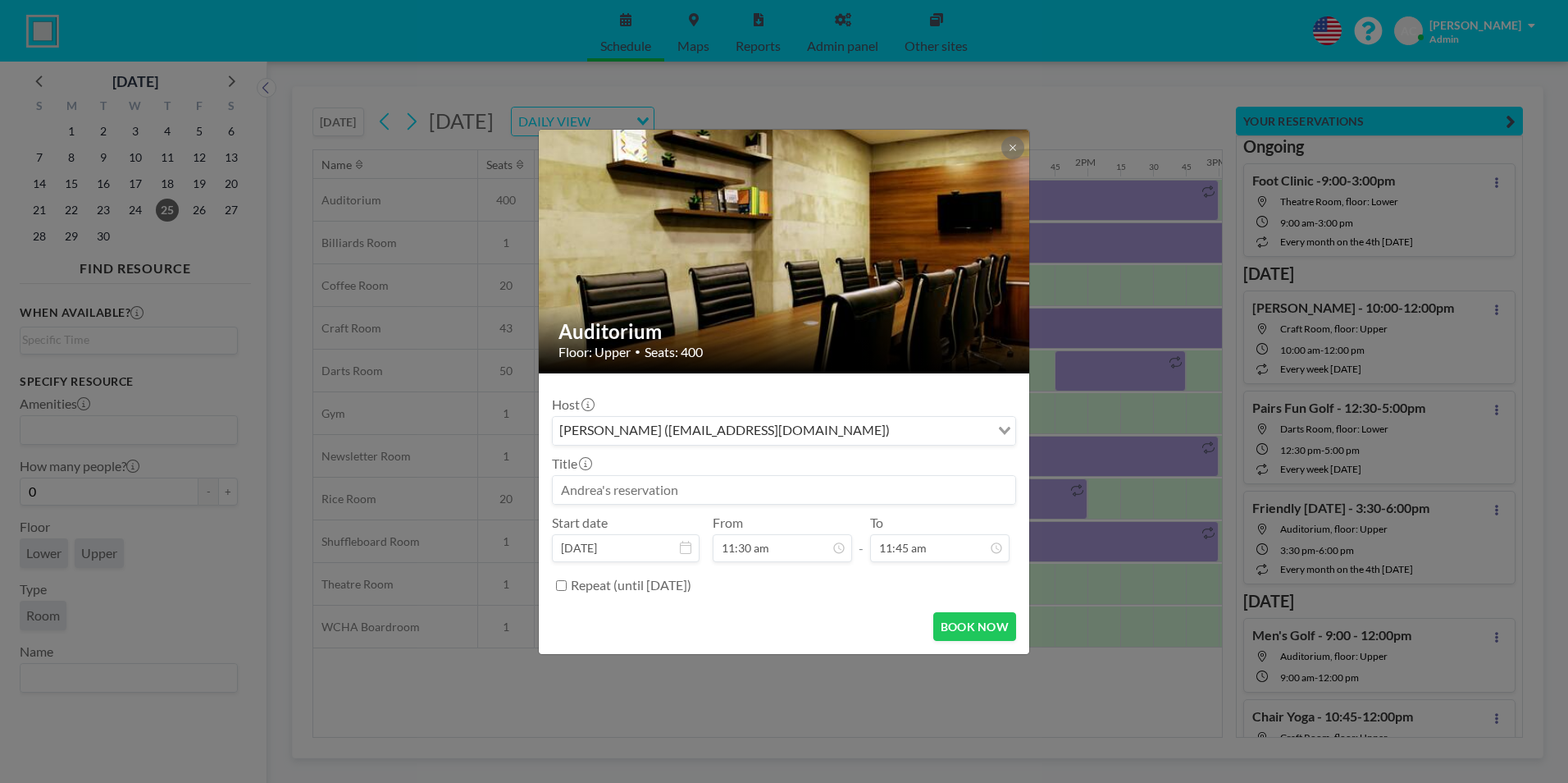
click at [689, 486] on input at bounding box center [784, 490] width 463 height 28
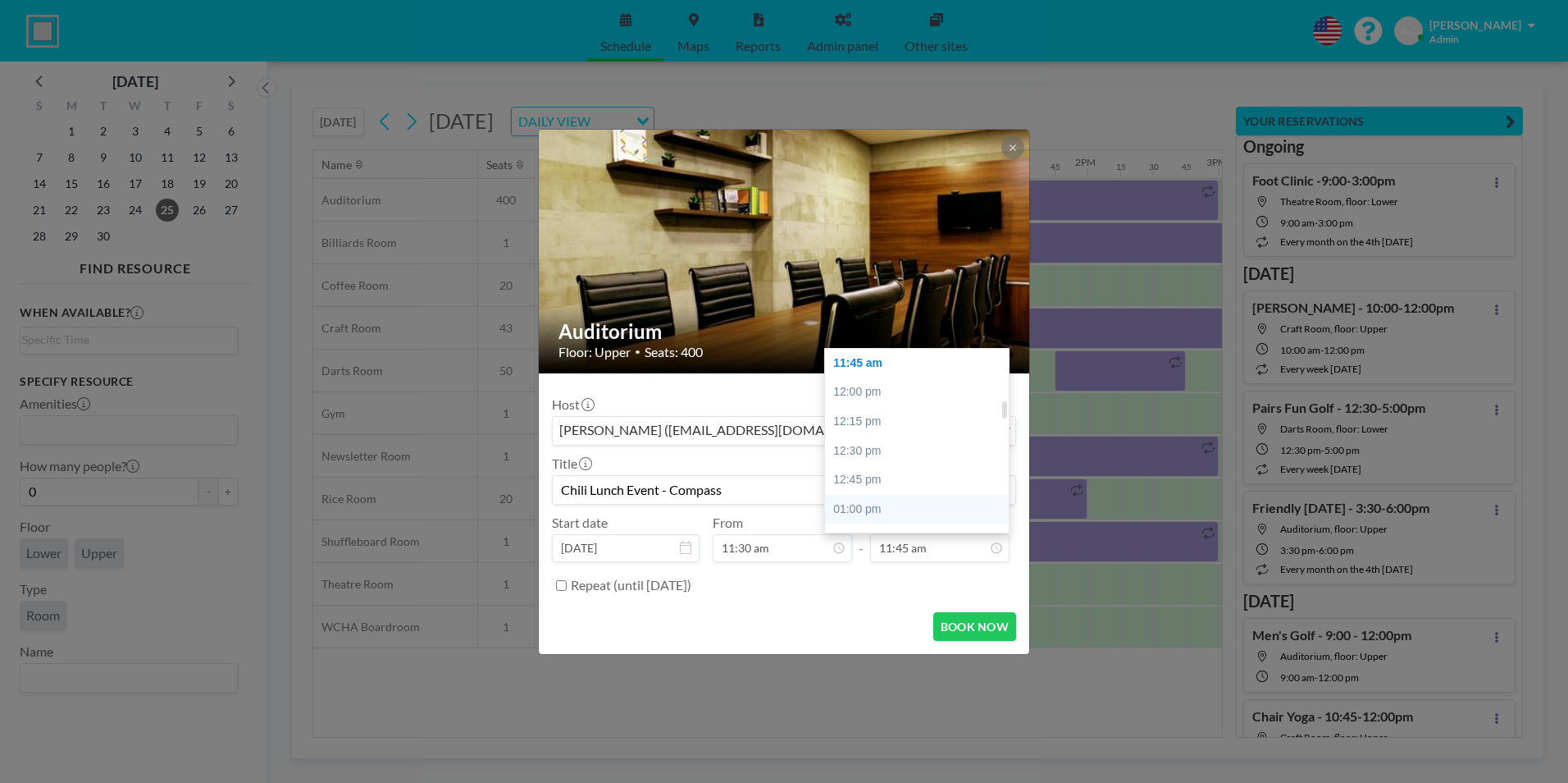
type input "Chili Lunch Event - Compass"
click at [900, 512] on div "01:00 pm" at bounding box center [921, 510] width 192 height 29
type input "01:00 pm"
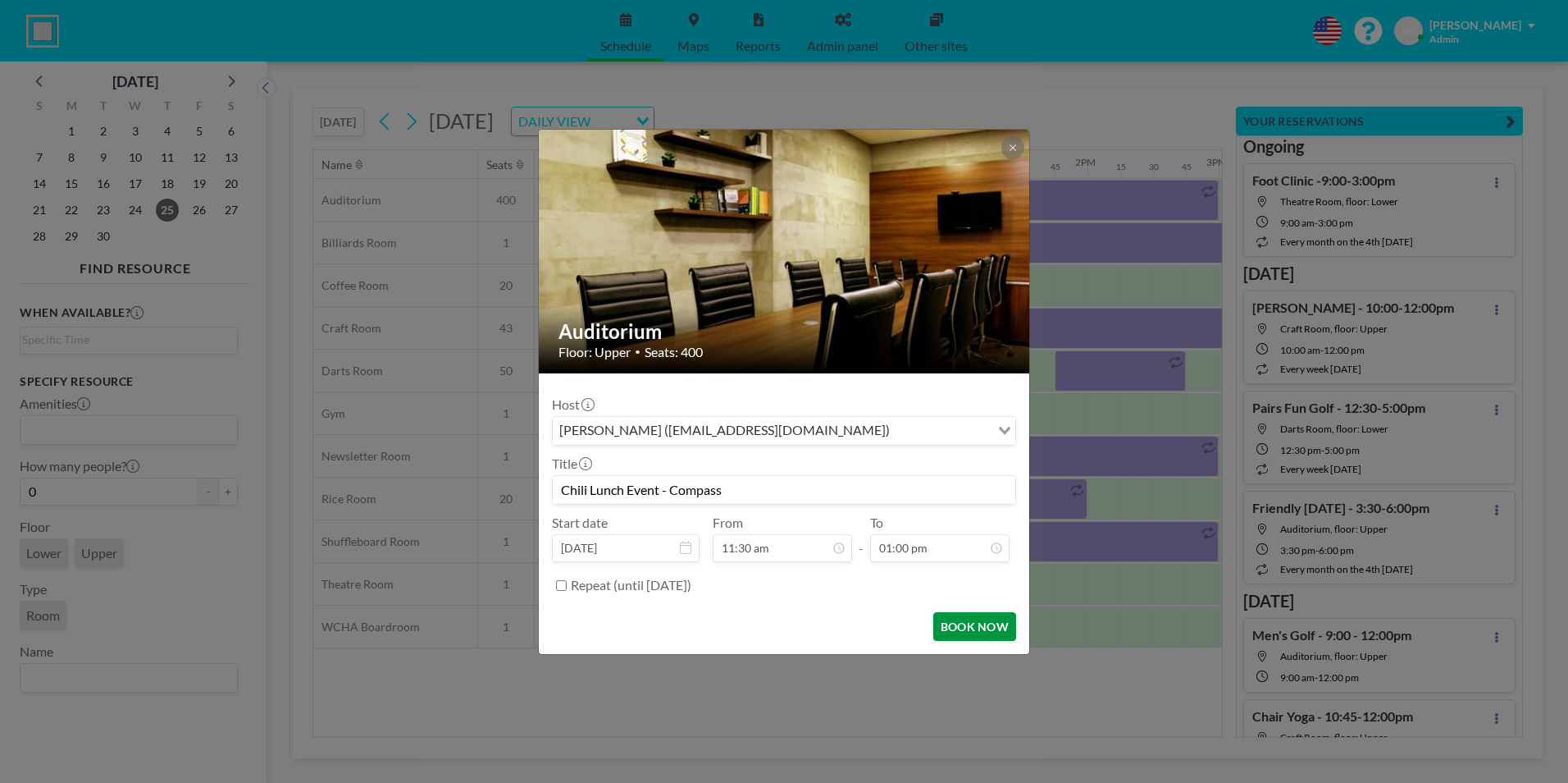
click at [975, 625] on button "BOOK NOW" at bounding box center [975, 626] width 83 height 29
